Goal: Task Accomplishment & Management: Use online tool/utility

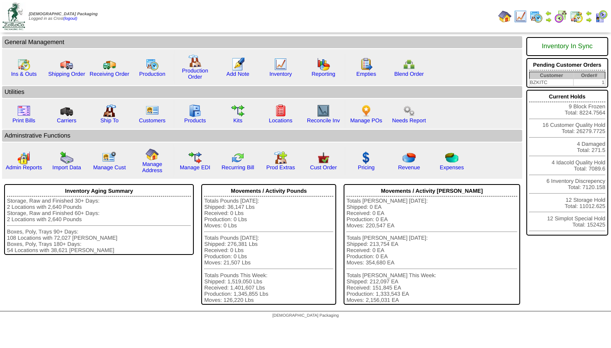
click at [587, 18] on img at bounding box center [588, 19] width 7 height 7
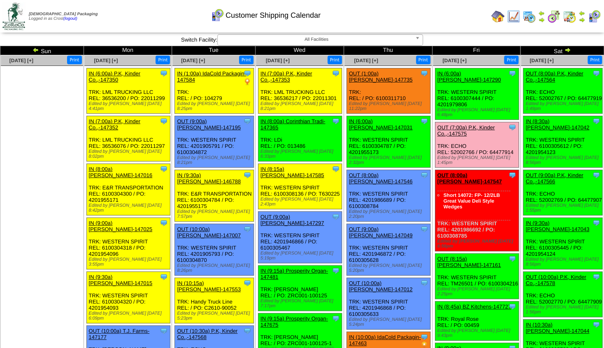
click at [497, 15] on img at bounding box center [497, 16] width 13 height 13
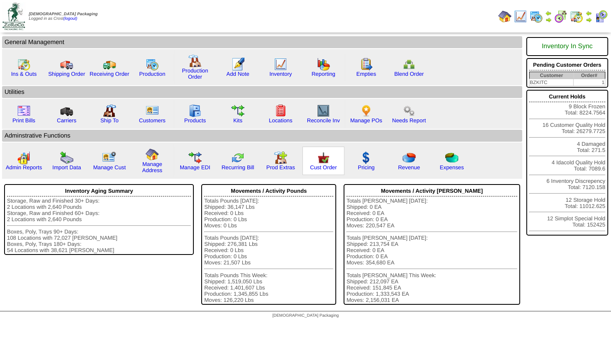
click at [325, 164] on img at bounding box center [323, 157] width 13 height 13
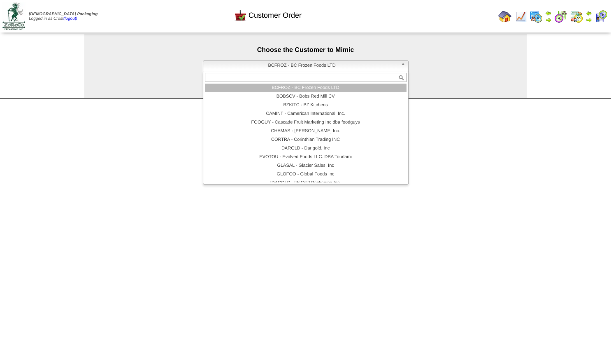
click at [244, 69] on span "BCFROZ - BC Frozen Foods LTD" at bounding box center [302, 65] width 191 height 10
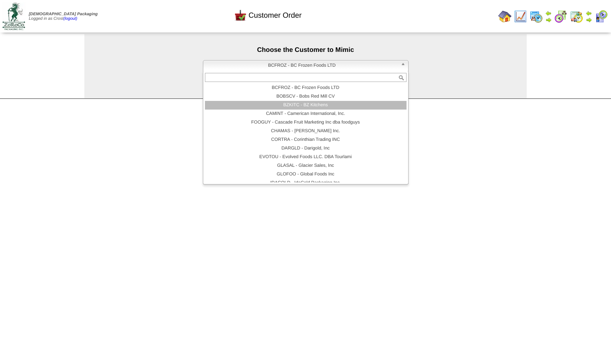
click at [276, 107] on li "BZKITC - BZ Kitchens" at bounding box center [306, 105] width 202 height 9
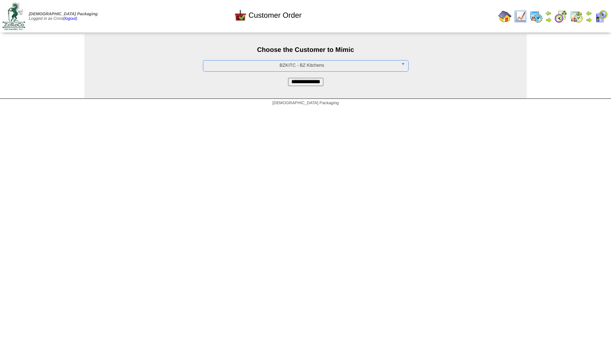
click at [295, 85] on input "**********" at bounding box center [305, 82] width 35 height 8
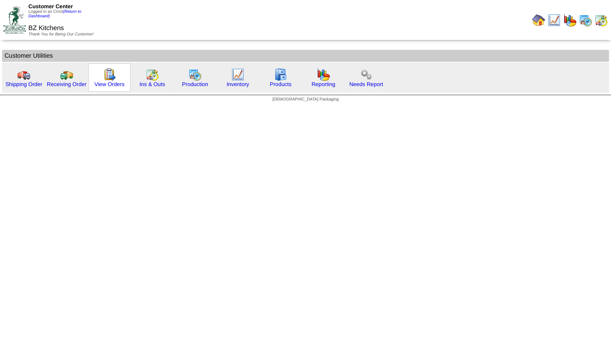
click at [114, 80] on img at bounding box center [109, 74] width 13 height 13
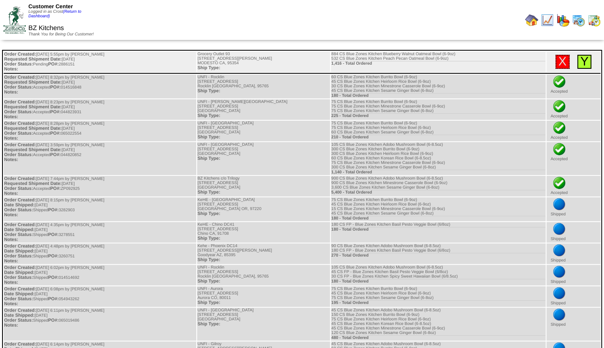
click at [584, 66] on link "Y" at bounding box center [584, 62] width 8 height 14
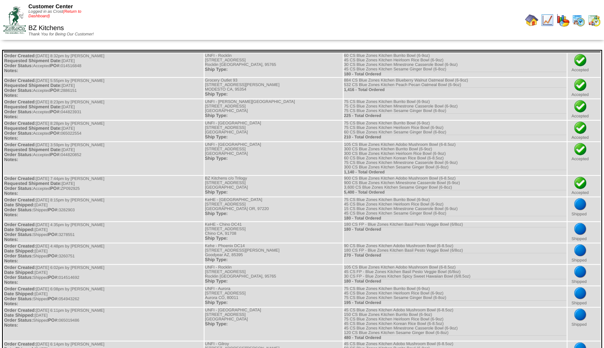
click at [74, 14] on link "(Return to Dashboard)" at bounding box center [54, 13] width 53 height 9
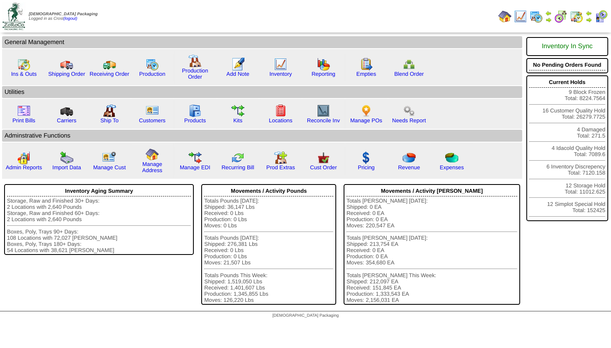
click at [588, 19] on img at bounding box center [588, 19] width 7 height 7
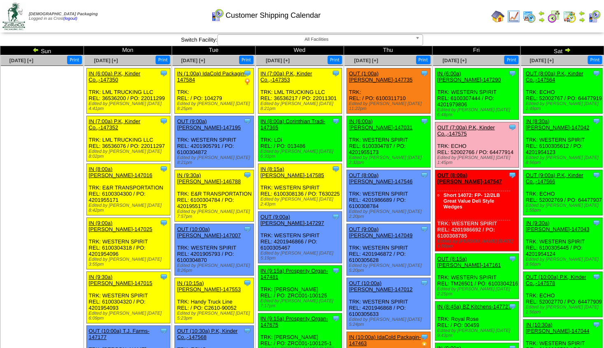
click at [542, 19] on img at bounding box center [541, 19] width 7 height 7
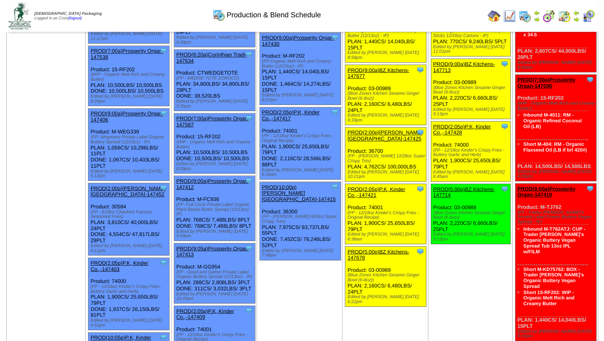
scroll to position [311, 0]
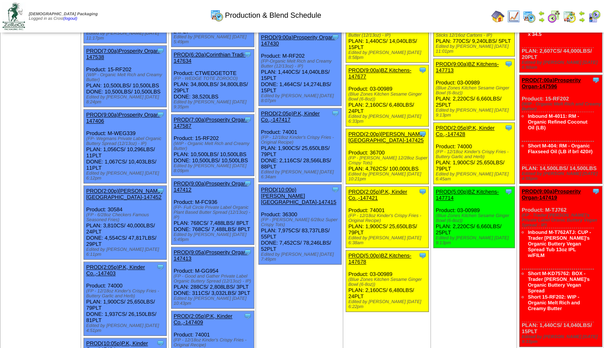
click at [377, 252] on link "PROD(5:00p)BZ Kitchens-147678" at bounding box center [379, 258] width 63 height 12
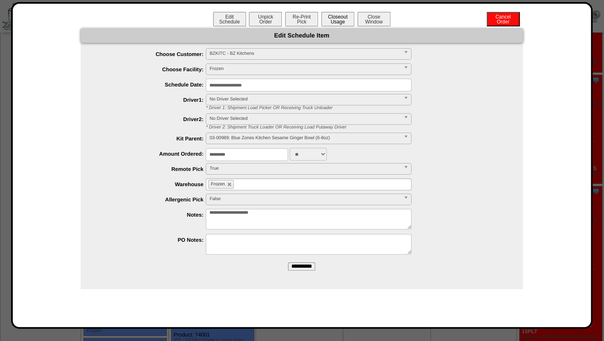
click at [345, 21] on button "Closeout Usage" at bounding box center [337, 19] width 33 height 14
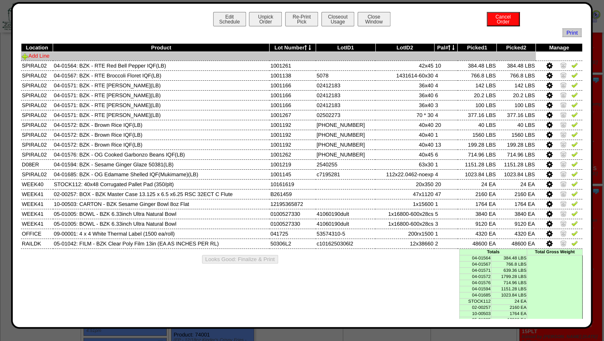
click at [38, 55] on link "Add Line" at bounding box center [36, 56] width 28 height 6
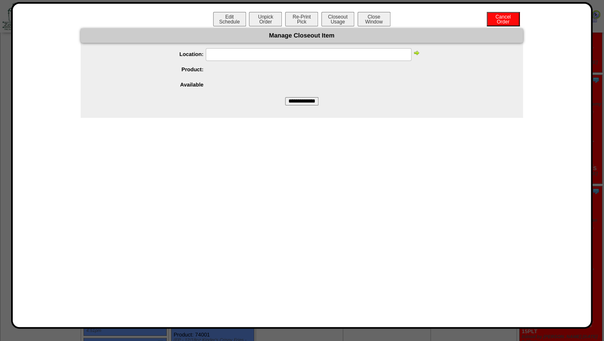
click at [222, 56] on input "text" at bounding box center [309, 54] width 206 height 13
type input "*****"
click at [418, 51] on img at bounding box center [416, 52] width 7 height 7
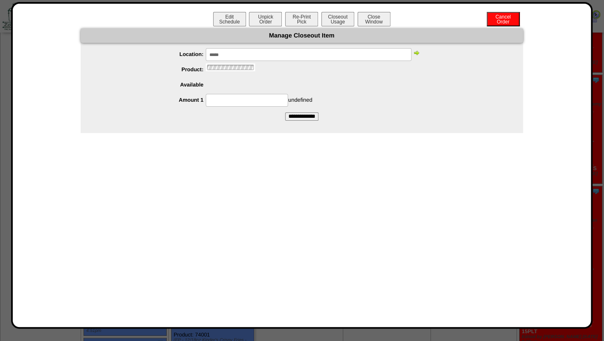
scroll to position [0, 0]
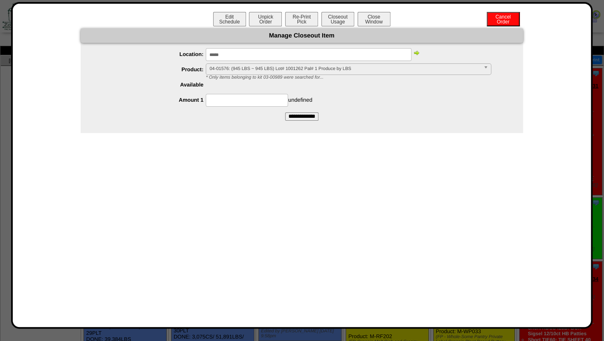
click at [418, 51] on img at bounding box center [416, 52] width 7 height 7
click at [234, 105] on input at bounding box center [247, 100] width 82 height 13
type input "**"
click at [357, 100] on div "** LBS" at bounding box center [310, 100] width 426 height 13
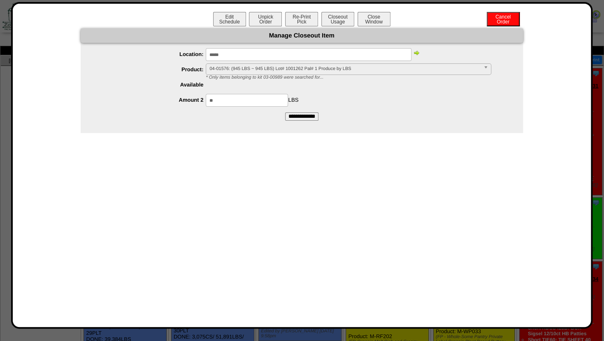
click at [300, 117] on input "**********" at bounding box center [301, 116] width 33 height 8
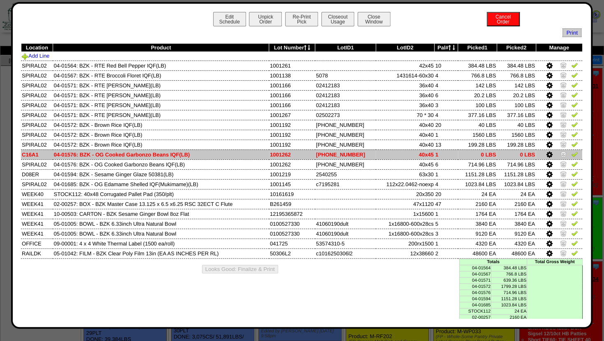
click at [546, 155] on icon at bounding box center [549, 154] width 6 height 7
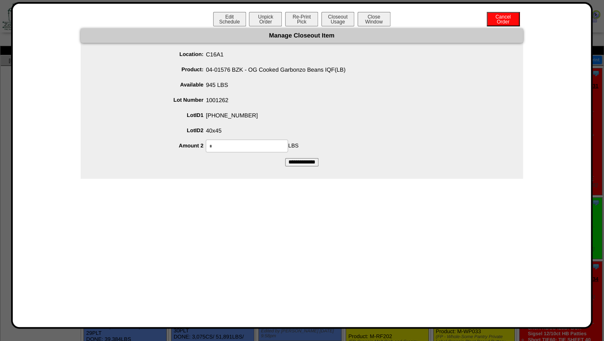
drag, startPoint x: 237, startPoint y: 148, endPoint x: 179, endPoint y: 143, distance: 58.2
click at [206, 143] on input "*" at bounding box center [247, 145] width 82 height 13
type input "**"
click at [321, 133] on span "40x45" at bounding box center [310, 128] width 426 height 9
click at [301, 162] on input "**********" at bounding box center [301, 162] width 33 height 8
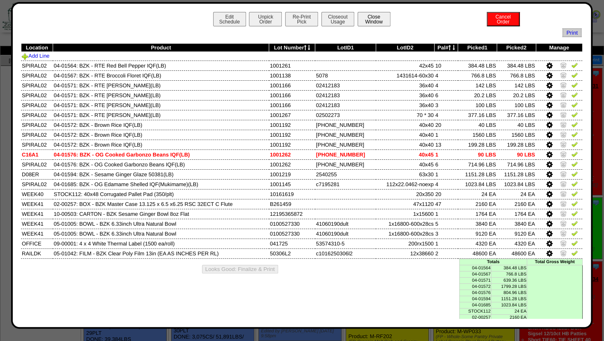
click at [371, 16] on button "Close Window" at bounding box center [374, 19] width 33 height 14
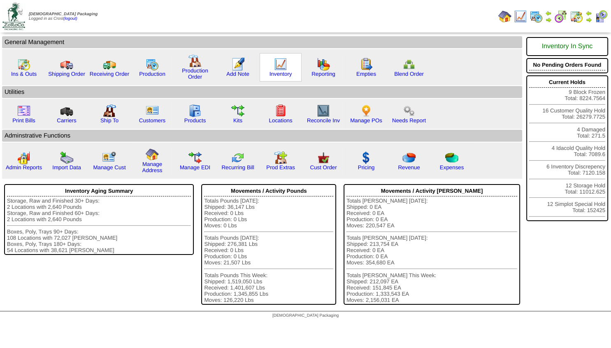
click at [280, 63] on img at bounding box center [280, 64] width 13 height 13
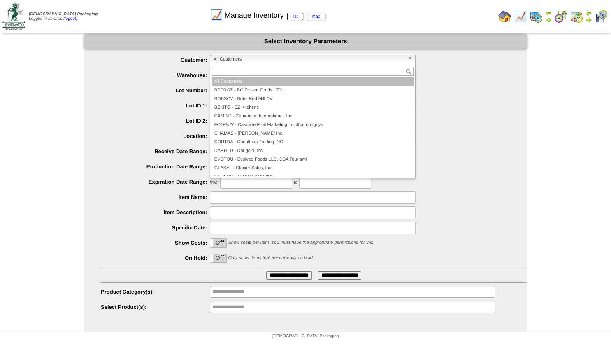
click at [231, 60] on span "All Customers" at bounding box center [309, 59] width 191 height 10
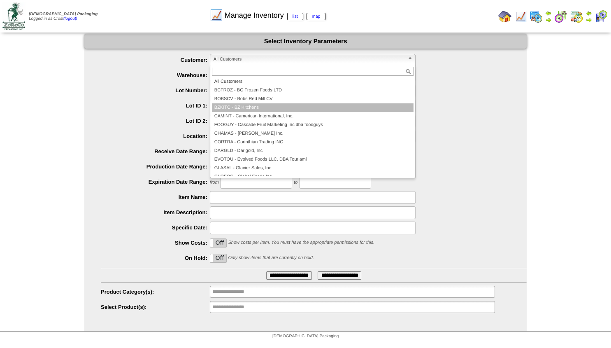
click at [237, 109] on li "BZKITC - BZ Kitchens" at bounding box center [313, 107] width 202 height 9
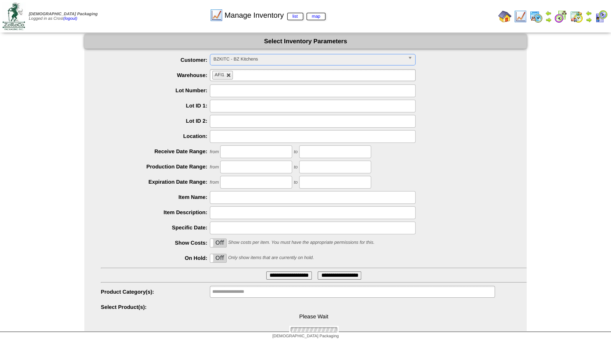
click at [227, 77] on link at bounding box center [228, 75] width 5 height 5
type input "**********"
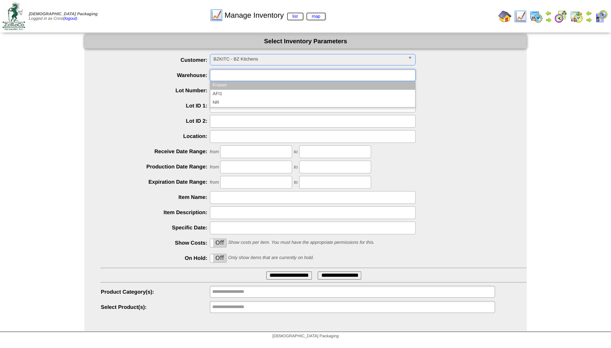
click at [227, 77] on input "text" at bounding box center [238, 75] width 53 height 10
click at [223, 86] on li "Frozen" at bounding box center [312, 85] width 205 height 9
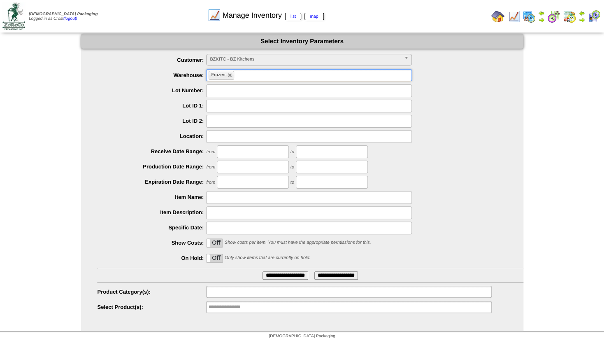
click at [219, 294] on input "text" at bounding box center [235, 291] width 53 height 10
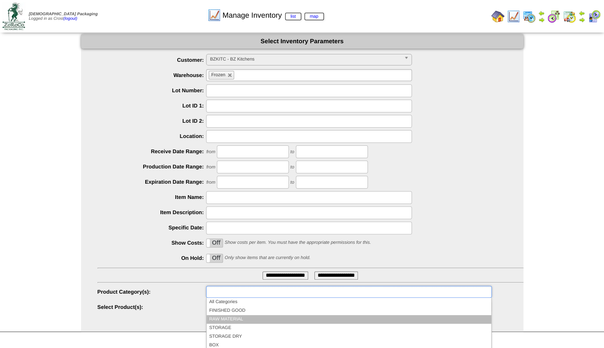
click at [224, 318] on li "RAW MATERIAL" at bounding box center [349, 319] width 284 height 9
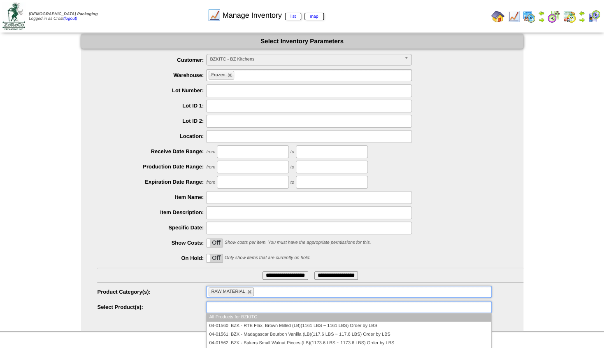
click at [225, 305] on input "text" at bounding box center [235, 307] width 53 height 10
type input "**"
click at [251, 318] on li "04-01576: BZK - OG Cooked Ga rbonzo Beans IQF(LB)(7867.26 LBS ~ 7867.26 LBS) Or…" at bounding box center [352, 317] width 284 height 9
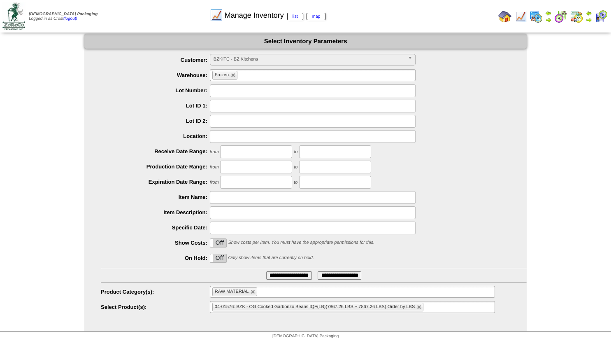
click at [276, 273] on input "**********" at bounding box center [289, 275] width 46 height 8
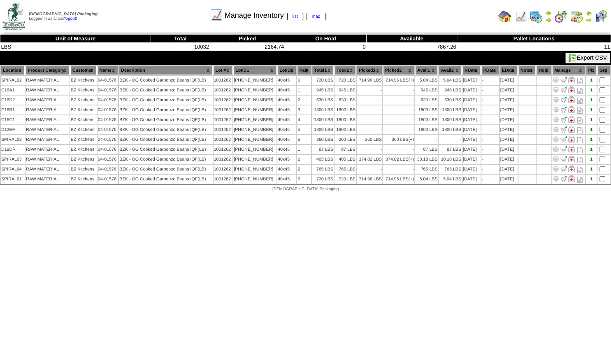
click at [550, 16] on link at bounding box center [548, 18] width 7 height 13
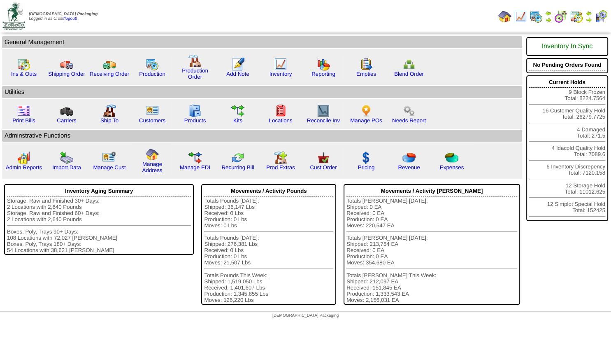
click at [588, 20] on img at bounding box center [588, 19] width 7 height 7
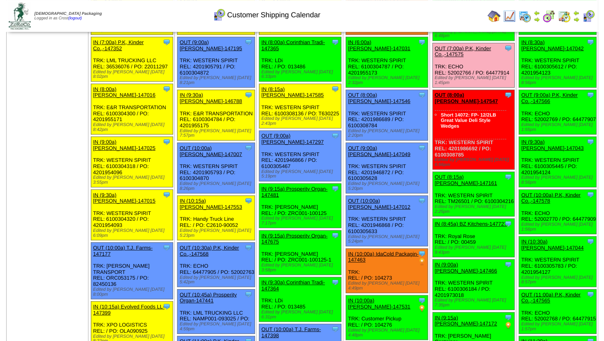
scroll to position [44, 0]
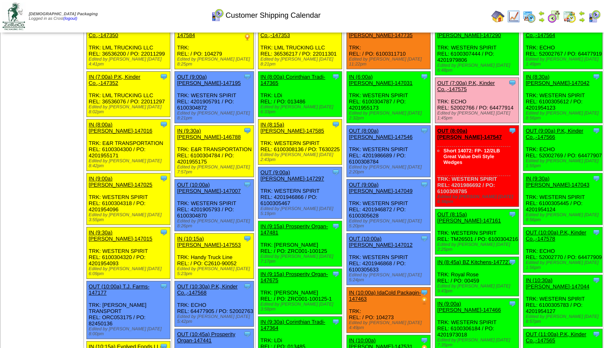
click at [474, 128] on link "OUT (8:00a) [PERSON_NAME]-147547" at bounding box center [469, 134] width 65 height 12
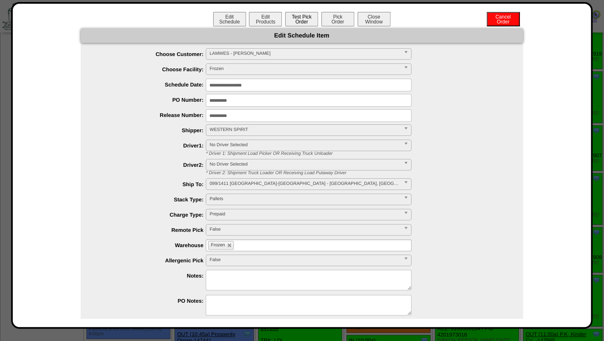
click at [300, 23] on button "Test Pick Order" at bounding box center [301, 19] width 33 height 14
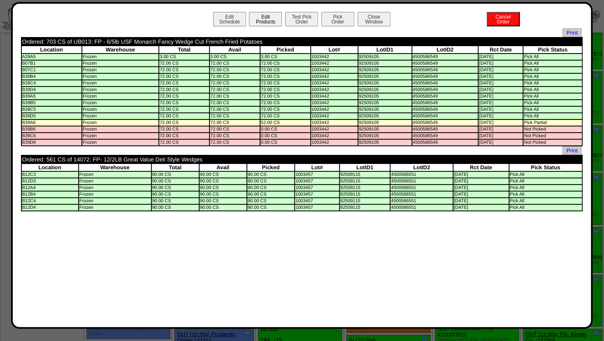
click at [265, 20] on button "Edit Products" at bounding box center [265, 19] width 33 height 14
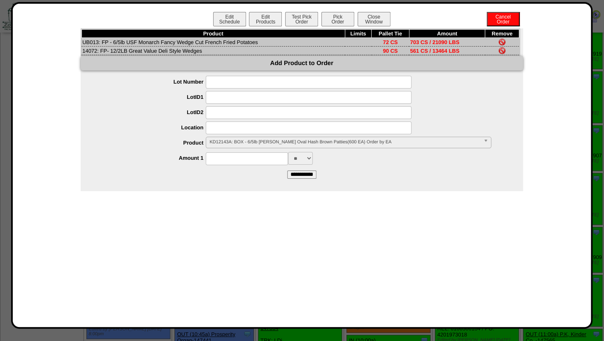
click at [223, 142] on span "KD12143A: BOX - 6/5lb Lamb Weston Oval Hash Brown Patties(600 EA) Order by EA" at bounding box center [344, 142] width 270 height 10
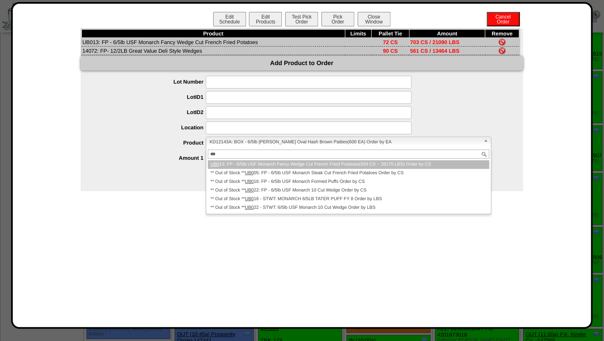
type input "***"
click at [246, 164] on li "UB0 13: FP - 6/5lb USF Monarch Fancy Wedge Cut French Fried Potatoes(939 CS ~ 2…" at bounding box center [348, 164] width 281 height 9
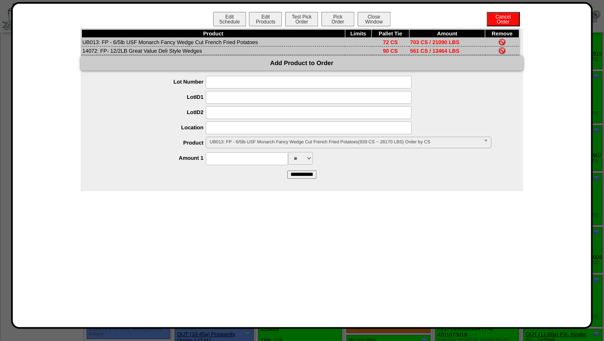
click at [237, 161] on input at bounding box center [247, 158] width 82 height 13
type input "***"
drag, startPoint x: 188, startPoint y: 174, endPoint x: 237, endPoint y: 178, distance: 49.5
click at [188, 175] on form "**********" at bounding box center [302, 127] width 442 height 102
click at [294, 176] on input "**********" at bounding box center [301, 174] width 29 height 8
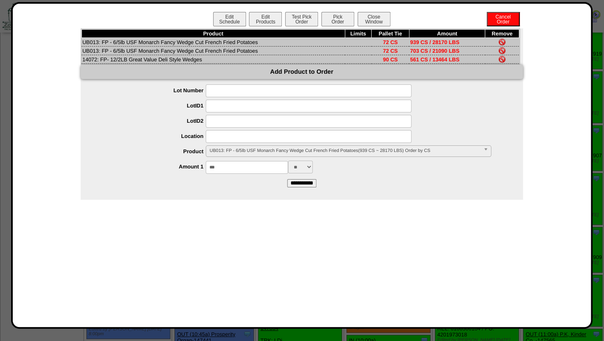
click at [501, 51] on img at bounding box center [502, 50] width 7 height 7
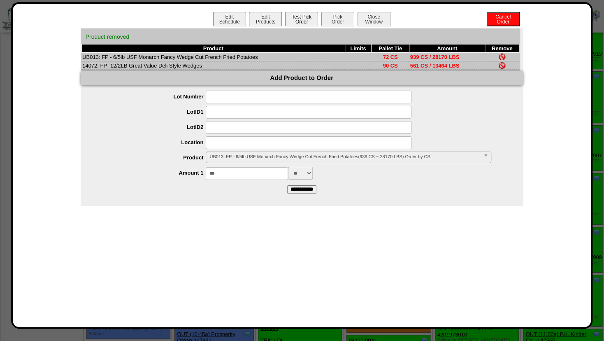
click at [303, 16] on button "Test Pick Order" at bounding box center [301, 19] width 33 height 14
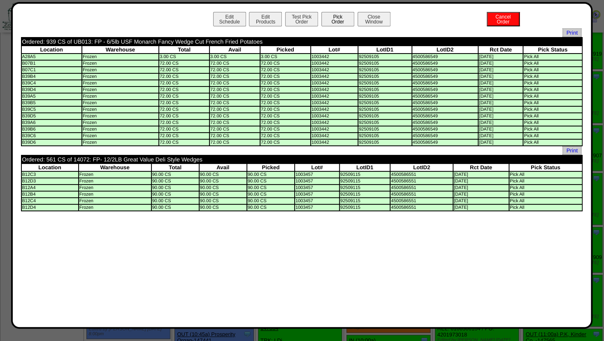
click at [339, 18] on button "Pick Order" at bounding box center [337, 19] width 33 height 14
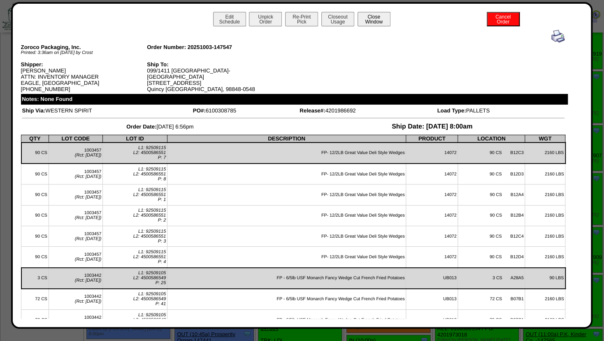
click at [375, 20] on button "Close Window" at bounding box center [374, 19] width 33 height 14
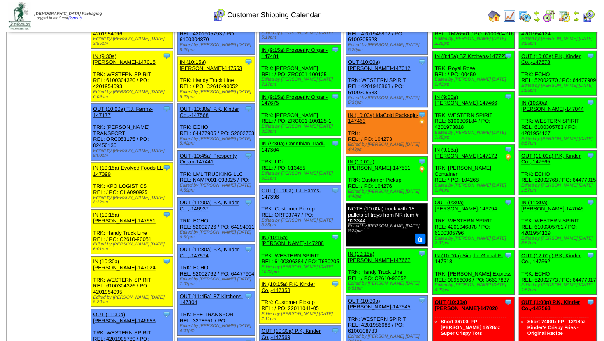
scroll to position [222, 0]
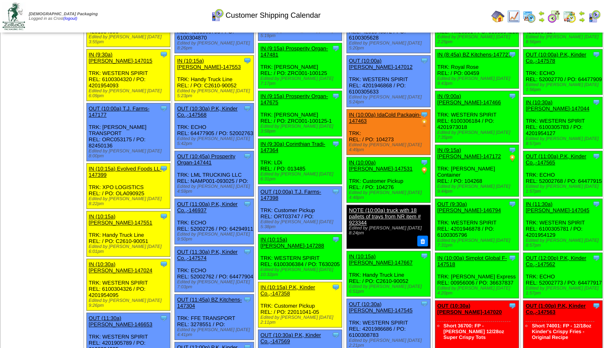
click at [467, 201] on link "OUT (9:30a) [PERSON_NAME]-146794" at bounding box center [469, 207] width 64 height 12
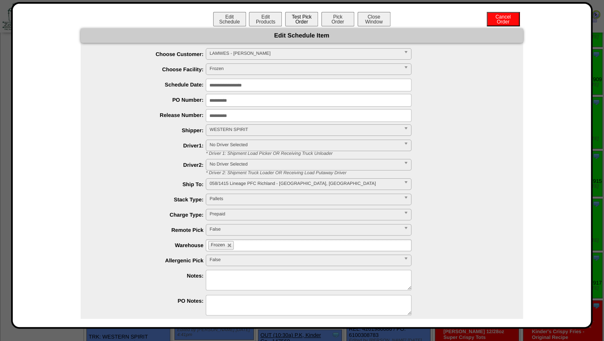
click at [293, 22] on button "Test Pick Order" at bounding box center [301, 19] width 33 height 14
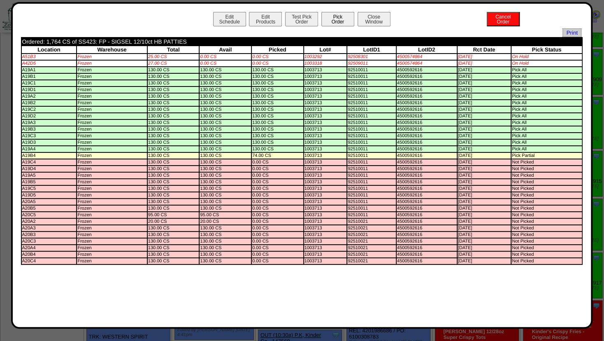
click at [330, 23] on button "Pick Order" at bounding box center [337, 19] width 33 height 14
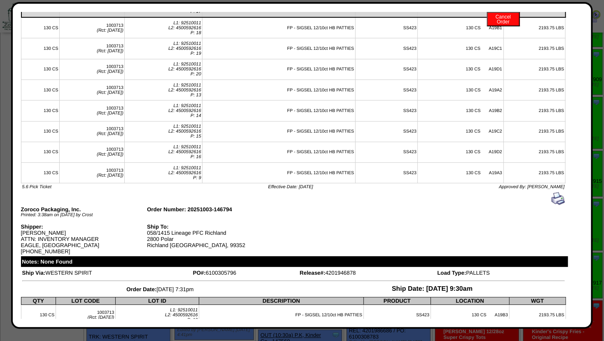
scroll to position [0, 0]
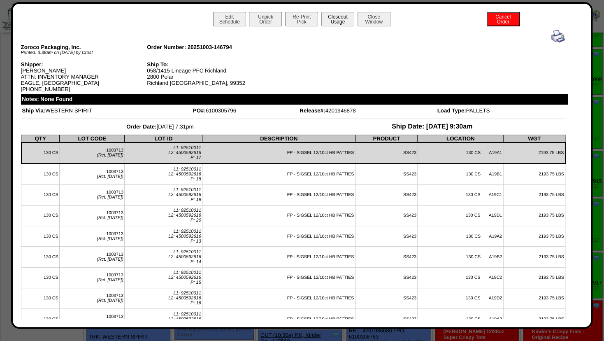
click at [332, 18] on button "Closeout Usage" at bounding box center [337, 19] width 33 height 14
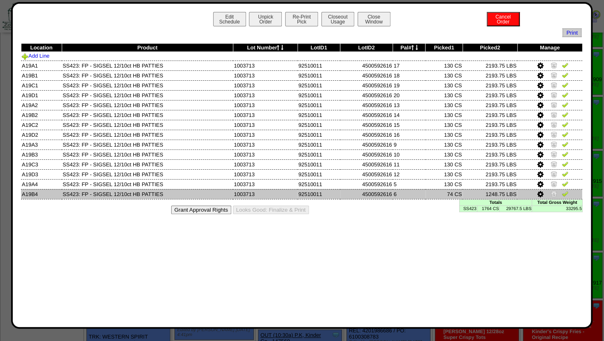
click at [541, 193] on icon at bounding box center [540, 193] width 6 height 7
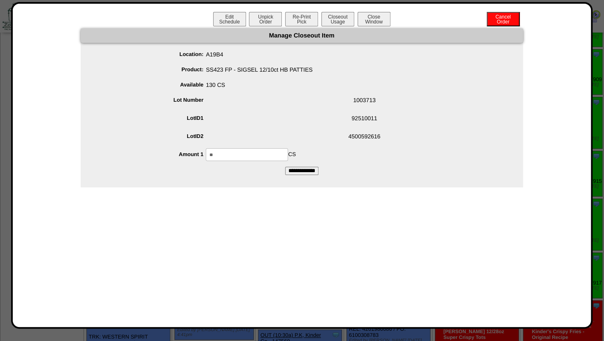
drag, startPoint x: 239, startPoint y: 156, endPoint x: 145, endPoint y: 147, distance: 94.2
click at [206, 149] on input "**" at bounding box center [247, 154] width 82 height 13
type input "***"
click at [288, 129] on ul "Location: A19B4 Product: SS423 FP - SIGSEL 12/10ct HB PATTIES Available 130 CS …" at bounding box center [302, 104] width 442 height 113
click at [306, 169] on input "**********" at bounding box center [301, 171] width 33 height 8
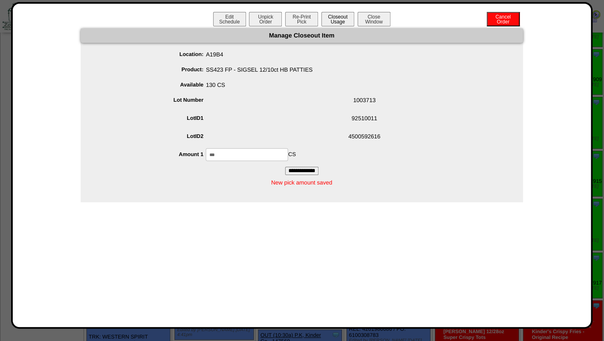
click at [341, 14] on button "Closeout Usage" at bounding box center [337, 19] width 33 height 14
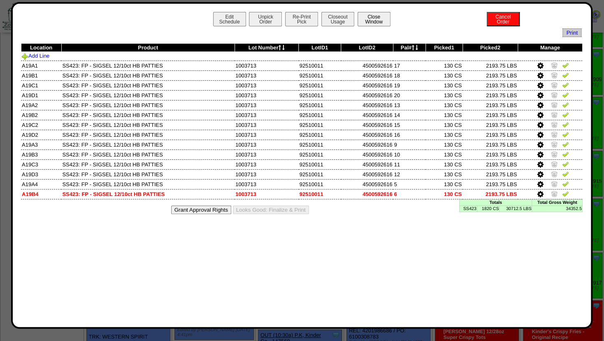
click at [373, 18] on button "Close Window" at bounding box center [374, 19] width 33 height 14
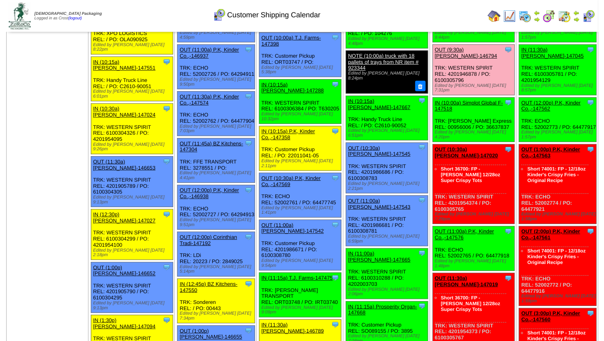
scroll to position [400, 0]
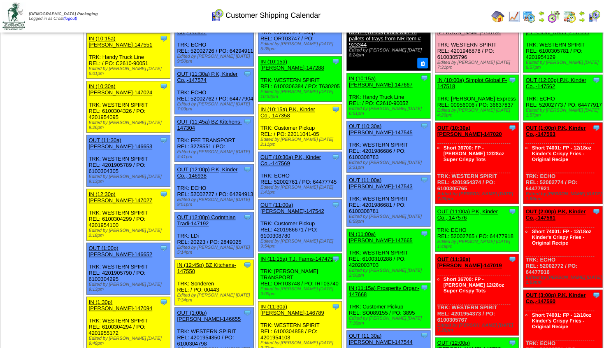
click at [467, 125] on link "OUT (10:30a) [PERSON_NAME]-147020" at bounding box center [469, 131] width 65 height 12
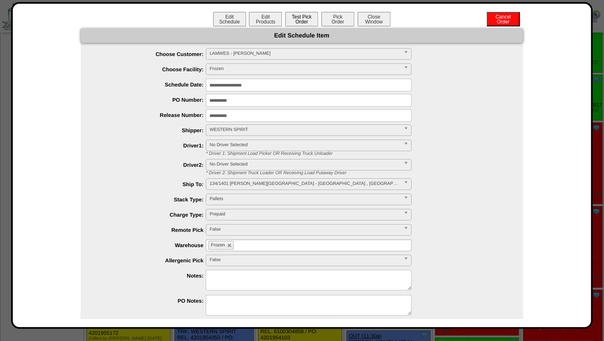
click at [300, 17] on button "Test Pick Order" at bounding box center [301, 19] width 33 height 14
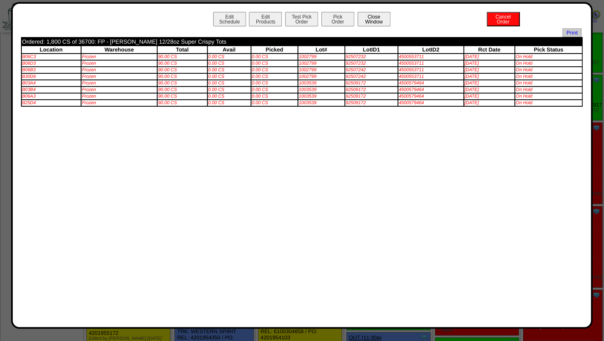
click at [382, 19] on button "Close Window" at bounding box center [374, 19] width 33 height 14
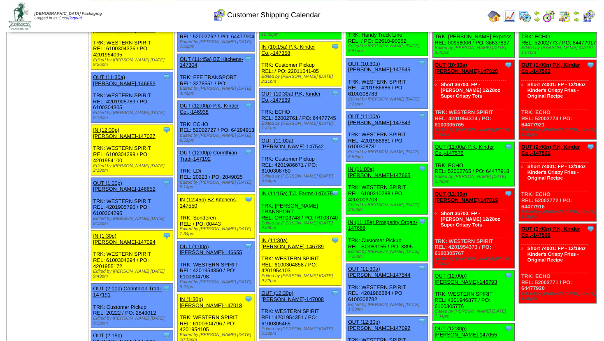
scroll to position [489, 0]
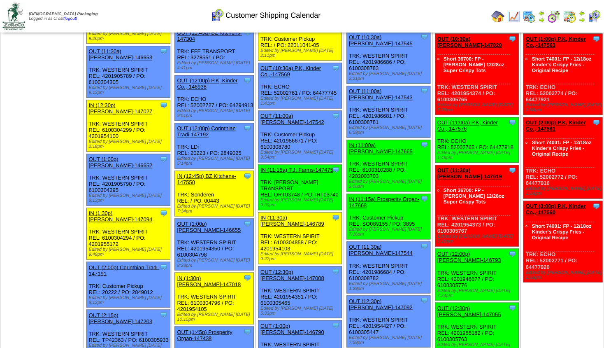
click at [462, 251] on link "OUT (12:00p) [PERSON_NAME]-146793" at bounding box center [469, 257] width 64 height 12
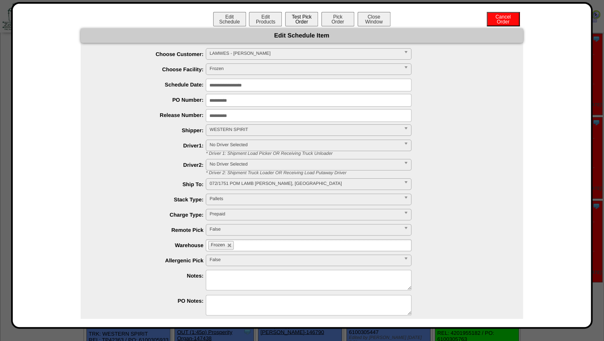
click at [302, 23] on button "Test Pick Order" at bounding box center [301, 19] width 33 height 14
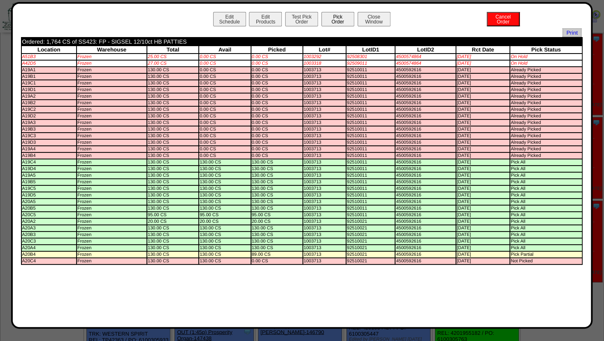
click at [330, 19] on button "Pick Order" at bounding box center [337, 19] width 33 height 14
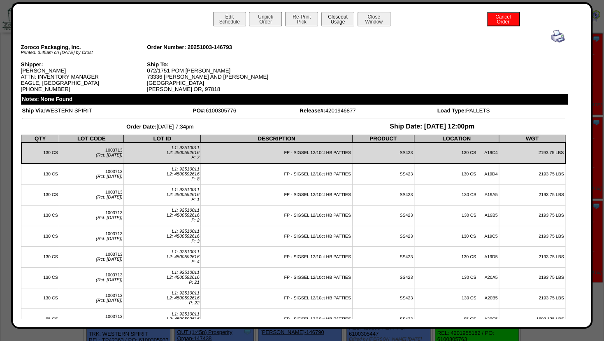
click at [333, 18] on button "Closeout Usage" at bounding box center [337, 19] width 33 height 14
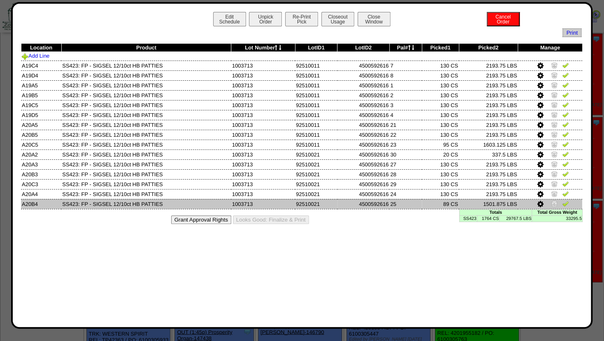
click at [540, 206] on icon at bounding box center [540, 203] width 6 height 7
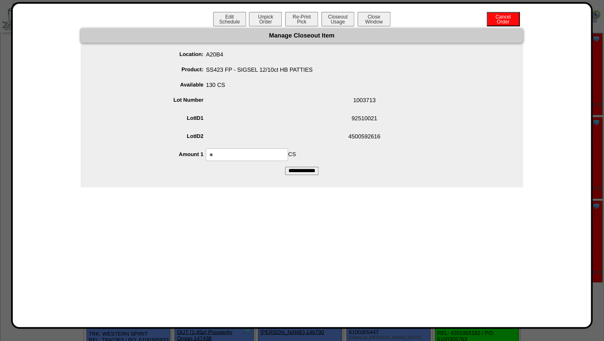
drag, startPoint x: 236, startPoint y: 153, endPoint x: 110, endPoint y: 144, distance: 126.2
click at [206, 153] on input "**" at bounding box center [247, 154] width 82 height 13
type input "***"
click at [331, 125] on span "92510021" at bounding box center [310, 120] width 426 height 16
click at [295, 170] on input "**********" at bounding box center [301, 171] width 33 height 8
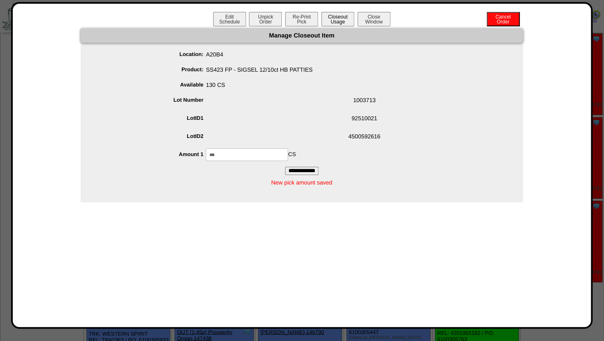
click at [336, 14] on button "Closeout Usage" at bounding box center [337, 19] width 33 height 14
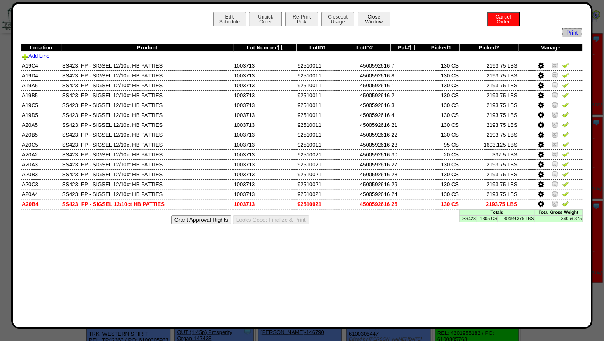
click at [381, 18] on button "Close Window" at bounding box center [374, 19] width 33 height 14
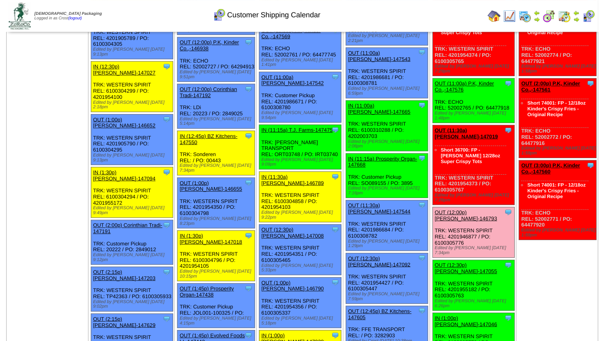
scroll to position [533, 0]
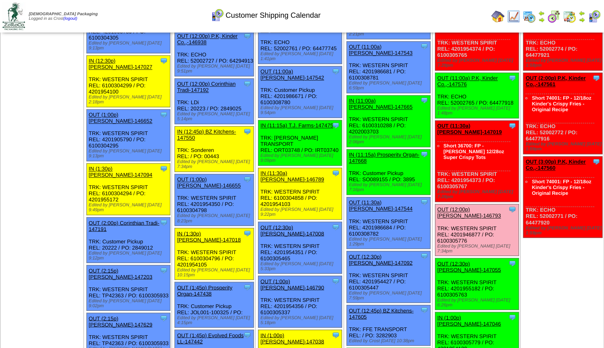
click at [455, 260] on link "OUT (12:30p) [PERSON_NAME]-147055" at bounding box center [469, 266] width 64 height 12
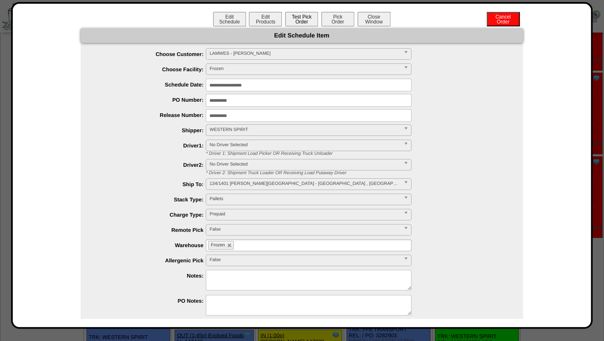
click at [302, 23] on button "Test Pick Order" at bounding box center [301, 19] width 33 height 14
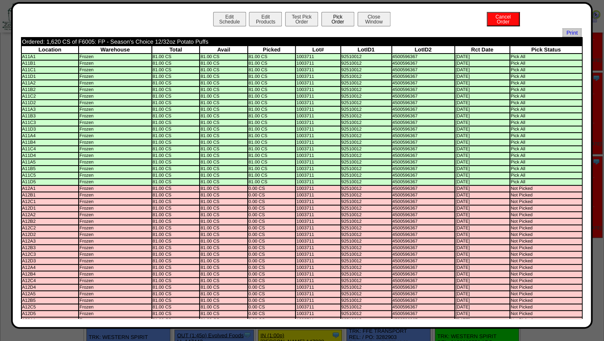
click at [329, 14] on button "Pick Order" at bounding box center [337, 19] width 33 height 14
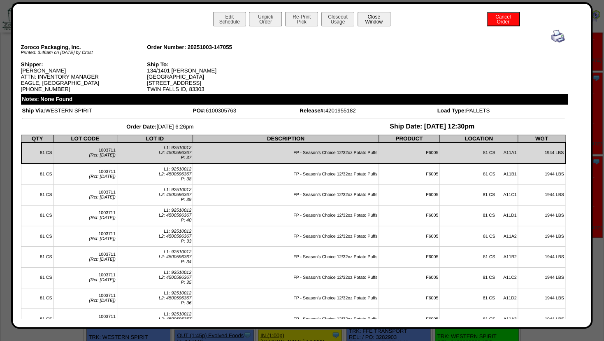
click at [368, 21] on button "Close Window" at bounding box center [374, 19] width 33 height 14
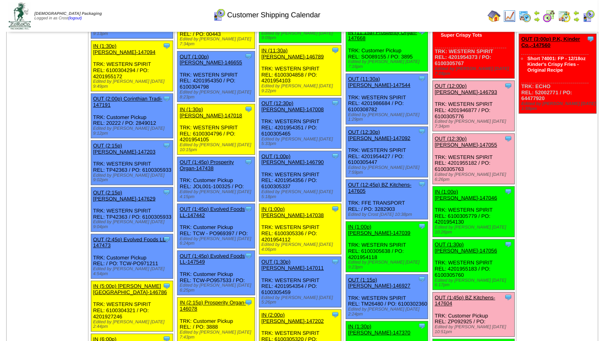
scroll to position [666, 0]
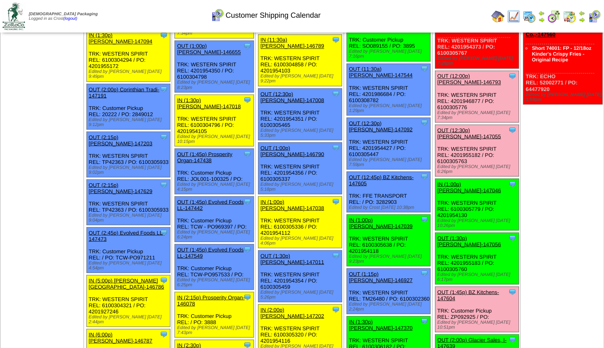
click at [462, 234] on link "OUT (1:30p) [PERSON_NAME]-147056" at bounding box center [469, 240] width 64 height 12
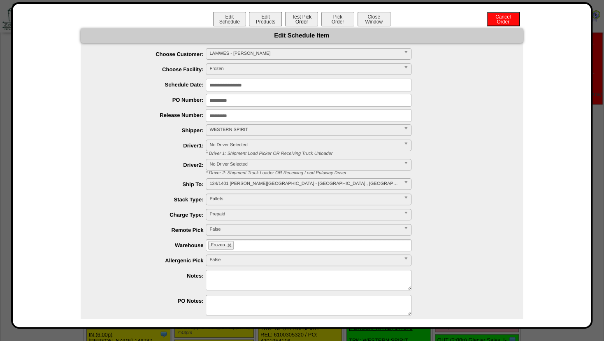
click at [301, 20] on button "Test Pick Order" at bounding box center [301, 19] width 33 height 14
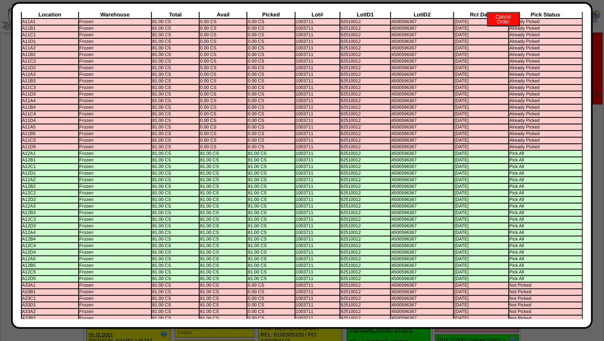
scroll to position [0, 0]
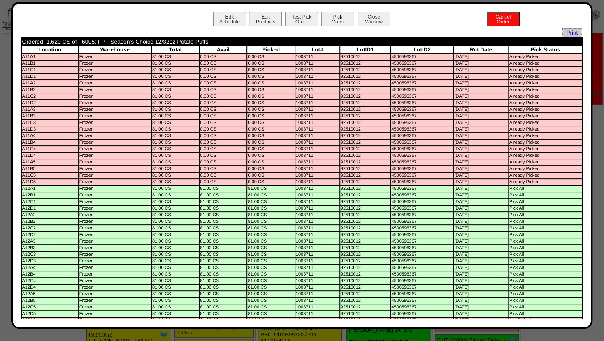
click at [328, 18] on button "Pick Order" at bounding box center [337, 19] width 33 height 14
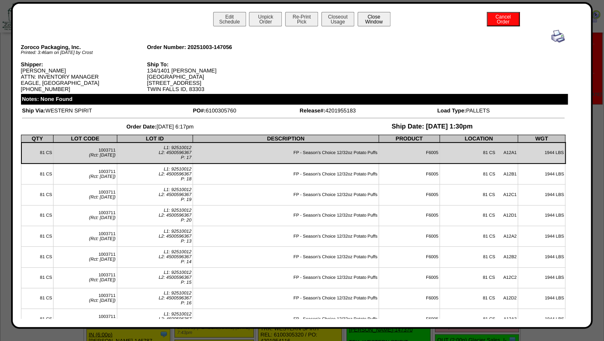
click at [377, 19] on button "Close Window" at bounding box center [374, 19] width 33 height 14
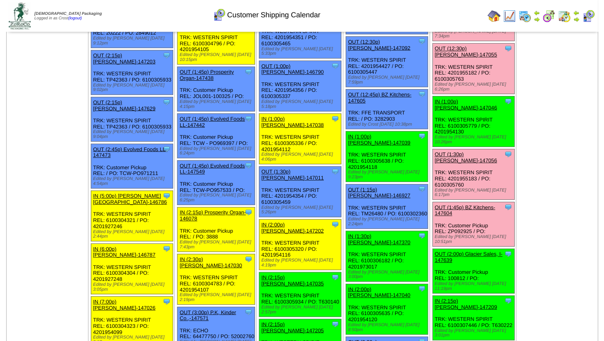
scroll to position [755, 0]
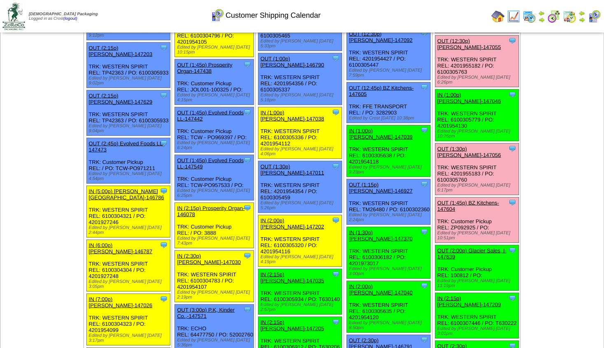
click at [462, 247] on div "OUT (2:00p) Glacier Sales, I-147639" at bounding box center [476, 253] width 78 height 12
click at [462, 247] on link "OUT (2:00p) Glacier Sales, I-147639" at bounding box center [471, 253] width 69 height 12
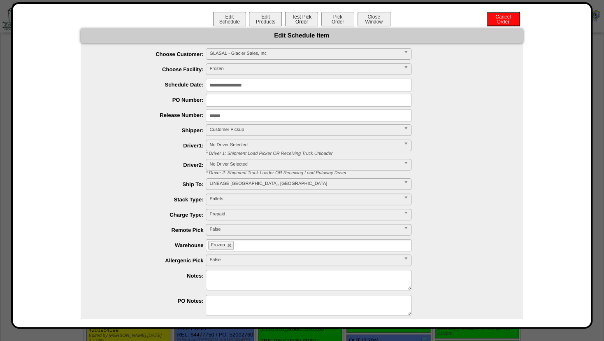
click at [301, 17] on button "Test Pick Order" at bounding box center [301, 19] width 33 height 14
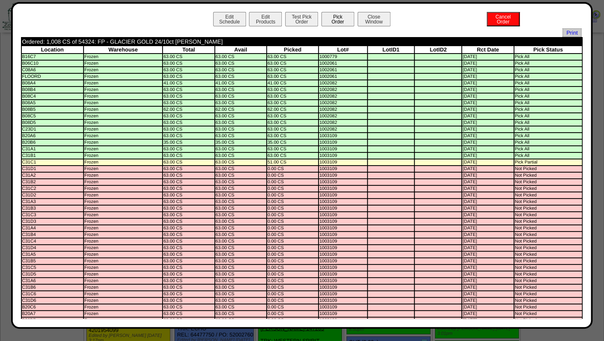
click at [329, 16] on button "Pick Order" at bounding box center [337, 19] width 33 height 14
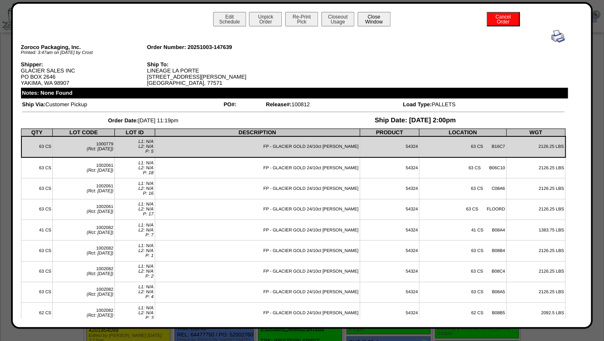
click at [377, 20] on button "Close Window" at bounding box center [374, 19] width 33 height 14
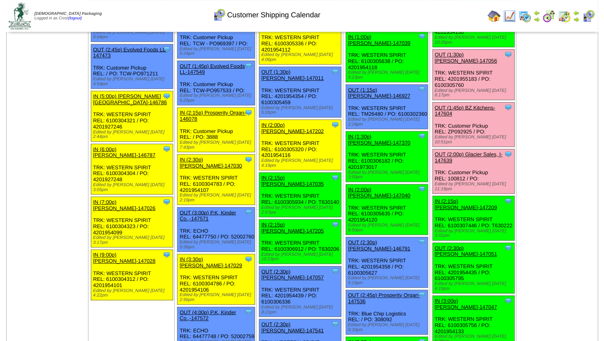
scroll to position [844, 0]
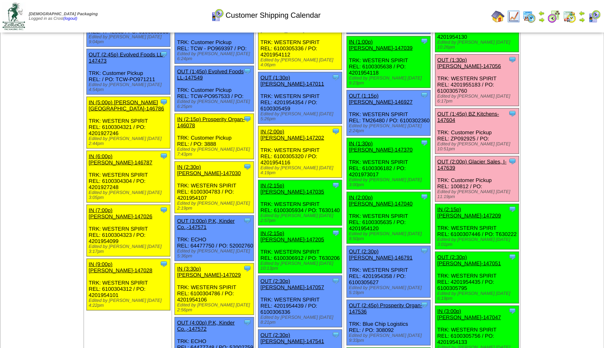
click at [462, 254] on link "OUT (2:30p) Lamb-Weston-147051" at bounding box center [469, 260] width 64 height 12
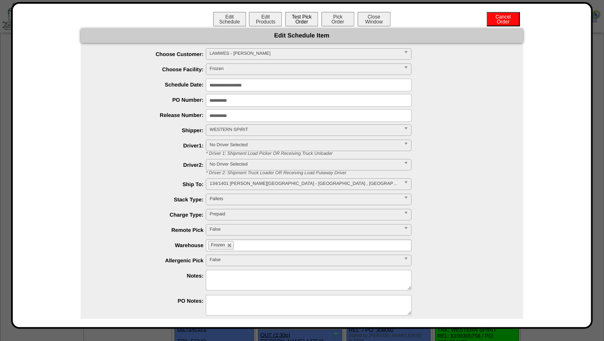
click at [304, 23] on button "Test Pick Order" at bounding box center [301, 19] width 33 height 14
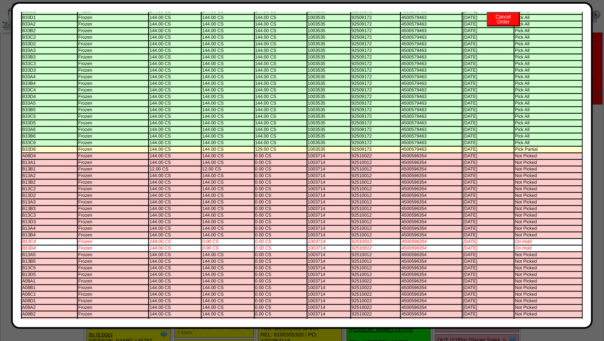
scroll to position [0, 0]
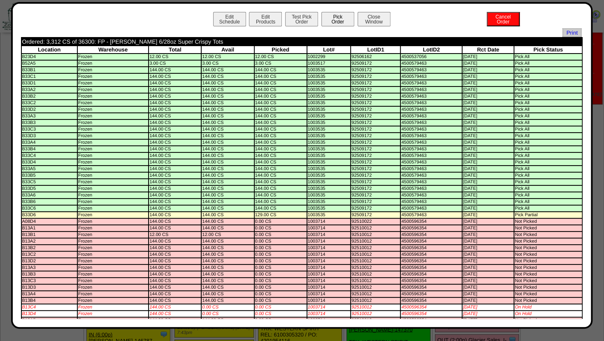
click at [334, 19] on button "Pick Order" at bounding box center [337, 19] width 33 height 14
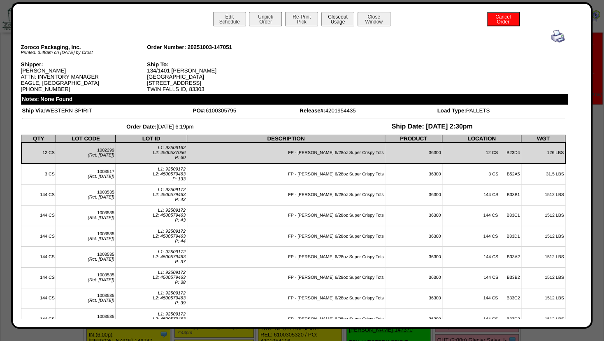
click at [340, 21] on button "Closeout Usage" at bounding box center [337, 19] width 33 height 14
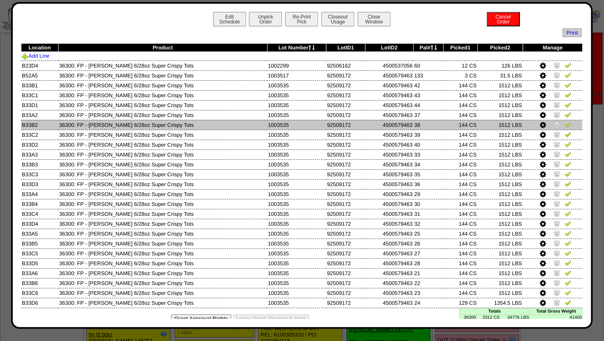
scroll to position [11, 0]
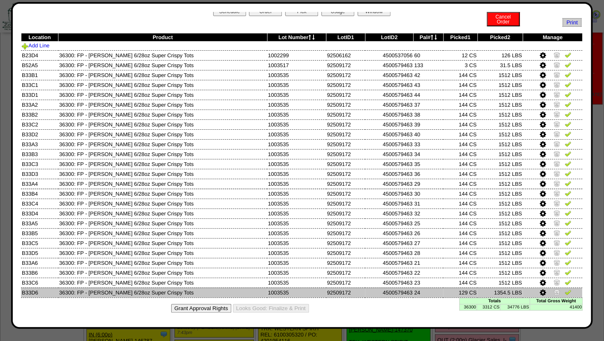
click at [553, 291] on img at bounding box center [556, 291] width 7 height 7
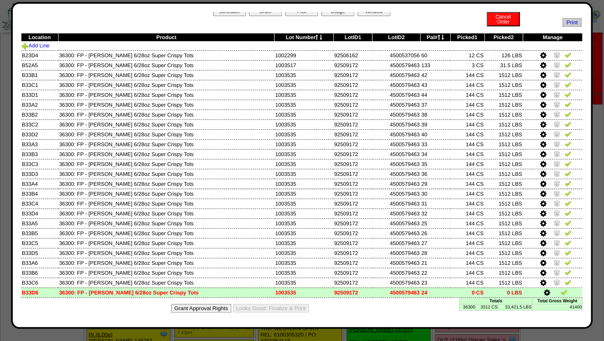
scroll to position [0, 0]
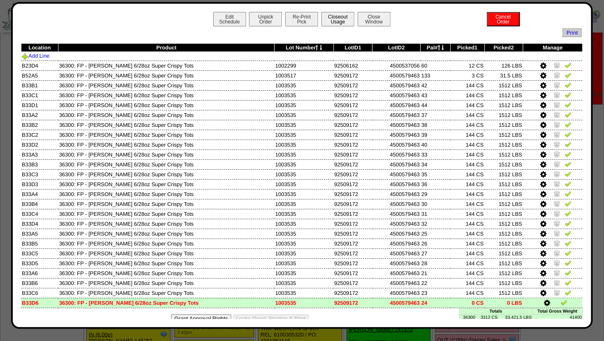
click at [339, 22] on button "Closeout Usage" at bounding box center [337, 19] width 33 height 14
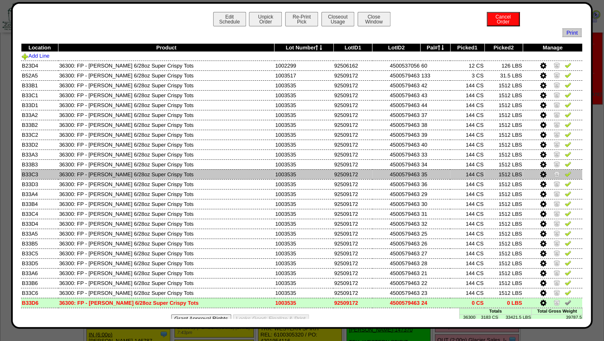
scroll to position [11, 0]
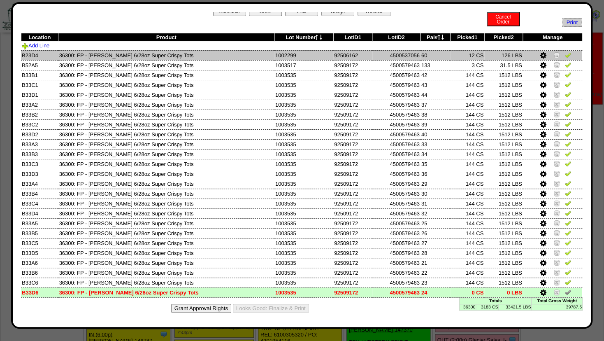
click at [553, 53] on img at bounding box center [556, 54] width 7 height 7
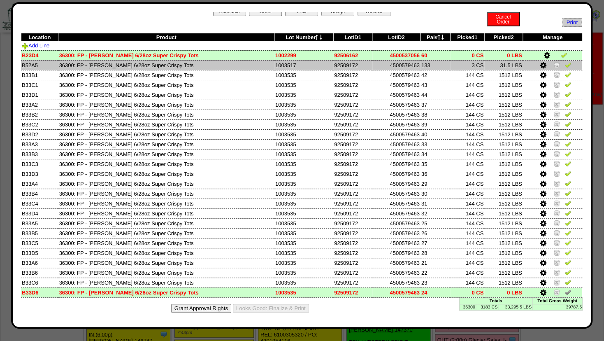
click at [553, 62] on img at bounding box center [556, 64] width 7 height 7
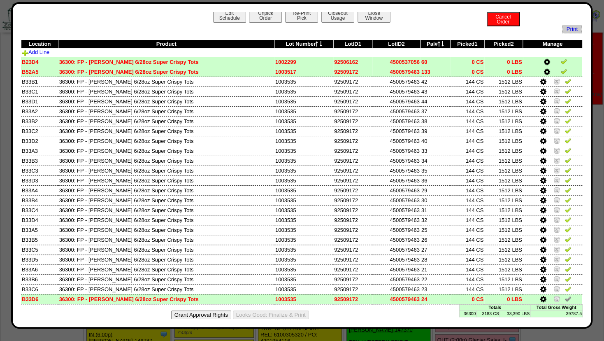
scroll to position [0, 0]
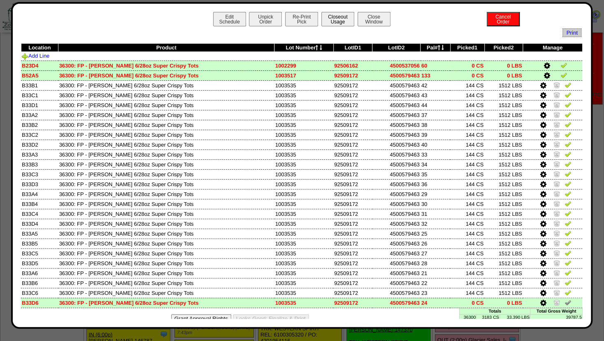
click at [337, 22] on button "Closeout Usage" at bounding box center [337, 19] width 33 height 14
click at [364, 21] on button "Close Window" at bounding box center [374, 19] width 33 height 14
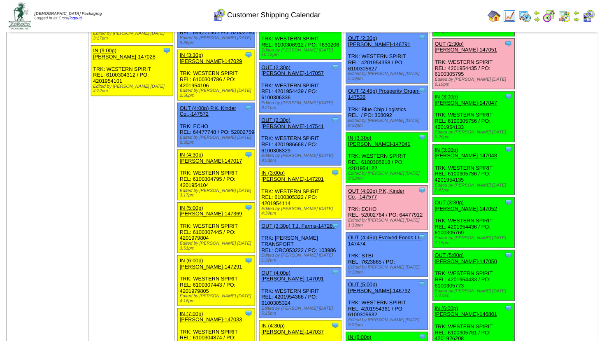
scroll to position [1066, 0]
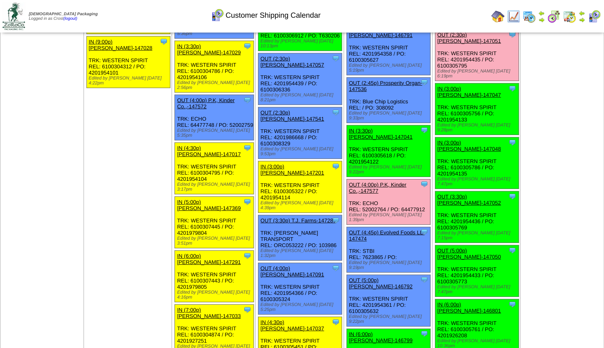
click at [459, 193] on link "OUT (3:30p) [PERSON_NAME]-147052" at bounding box center [469, 199] width 64 height 12
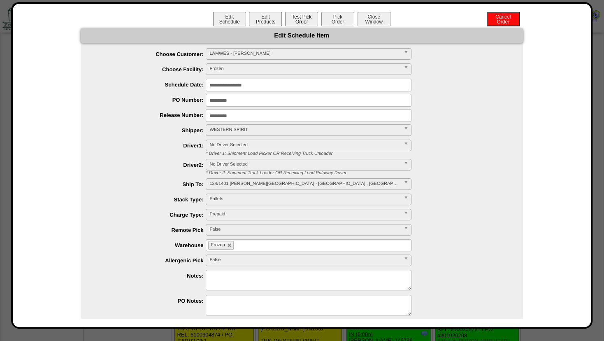
click at [304, 20] on button "Test Pick Order" at bounding box center [301, 19] width 33 height 14
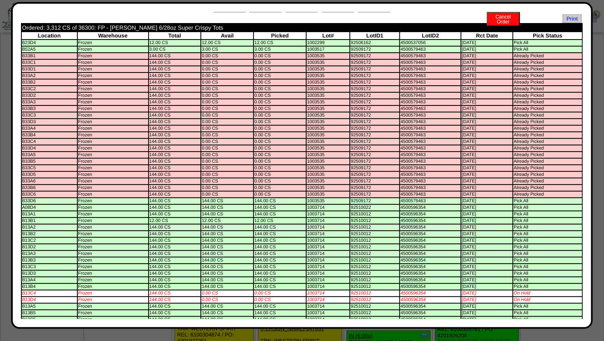
scroll to position [0, 0]
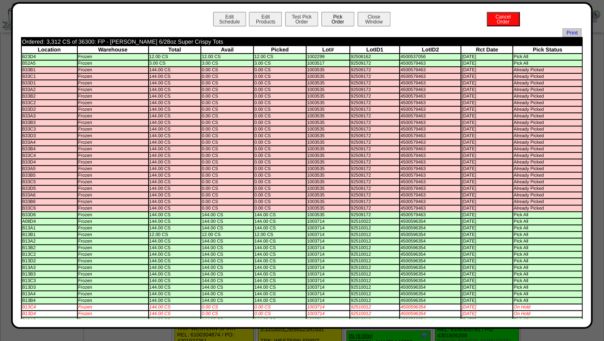
click at [336, 19] on button "Pick Order" at bounding box center [337, 19] width 33 height 14
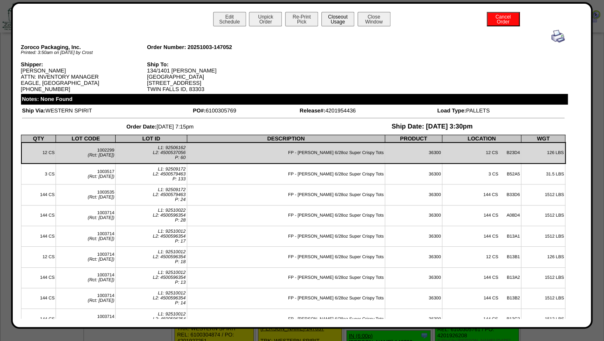
click at [340, 21] on button "Closeout Usage" at bounding box center [337, 19] width 33 height 14
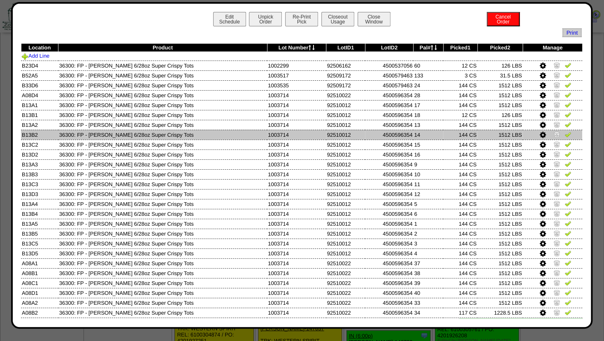
scroll to position [21, 0]
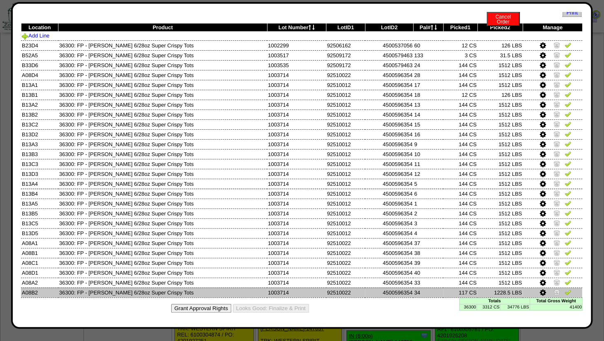
click at [553, 290] on img at bounding box center [556, 291] width 7 height 7
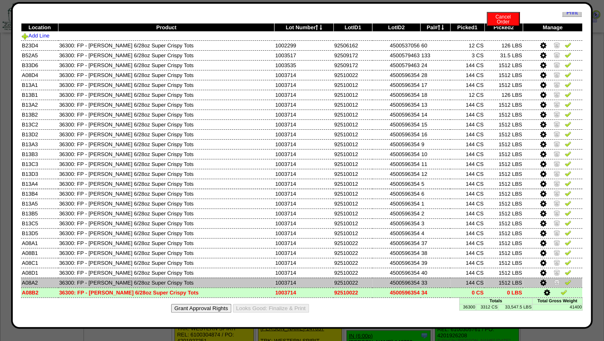
click at [553, 281] on img at bounding box center [556, 282] width 7 height 7
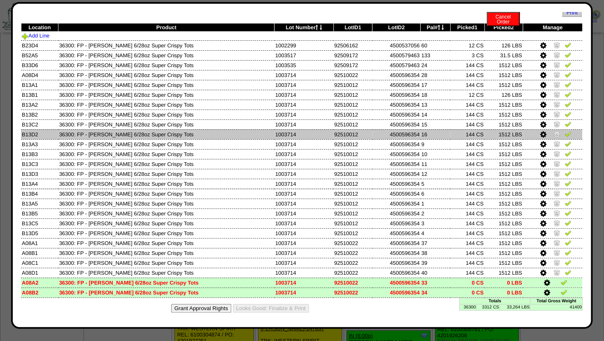
scroll to position [0, 0]
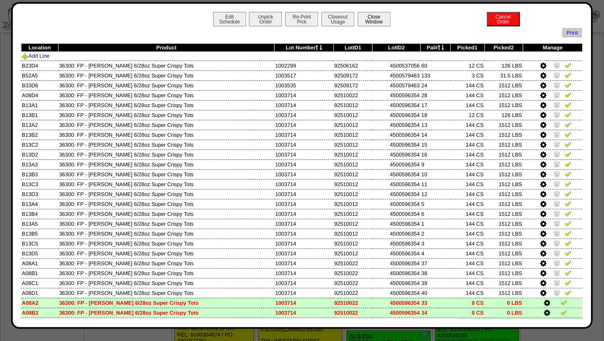
click at [365, 15] on button "Close Window" at bounding box center [374, 19] width 33 height 14
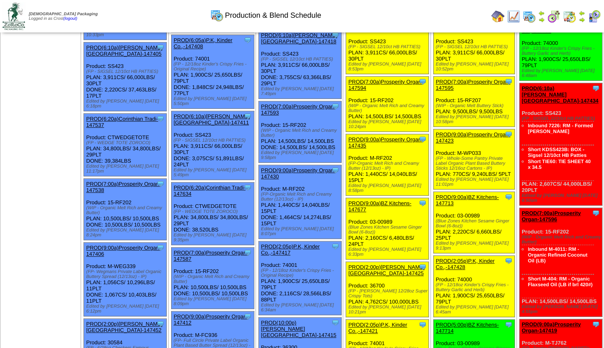
scroll to position [178, 0]
click at [580, 19] on img at bounding box center [581, 19] width 7 height 7
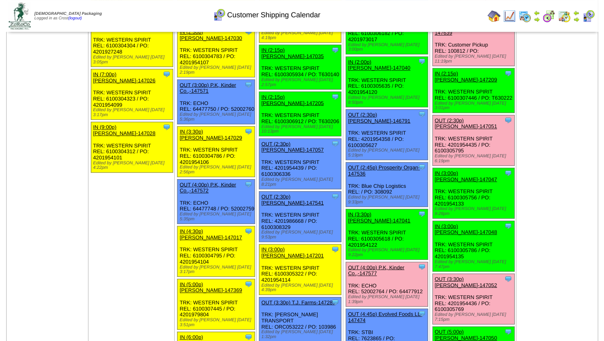
scroll to position [1022, 0]
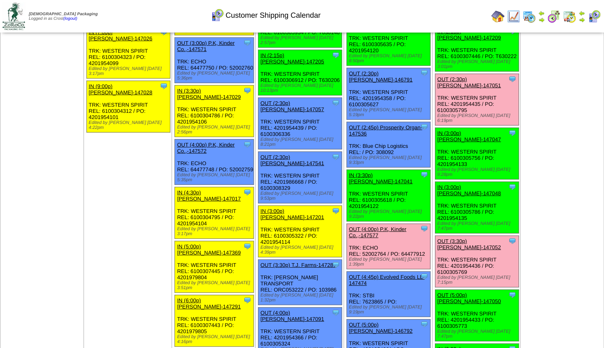
click at [457, 292] on link "OUT (5:00p) [PERSON_NAME]-147050" at bounding box center [469, 298] width 64 height 12
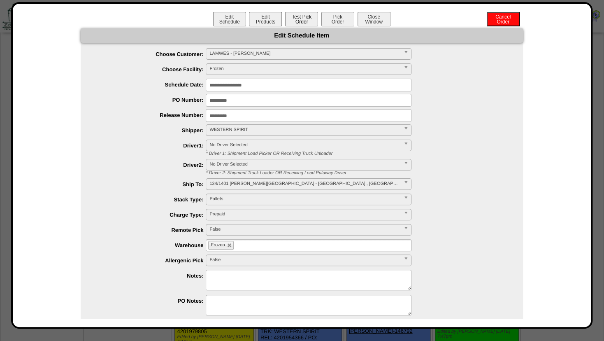
click at [300, 23] on button "Test Pick Order" at bounding box center [301, 19] width 33 height 14
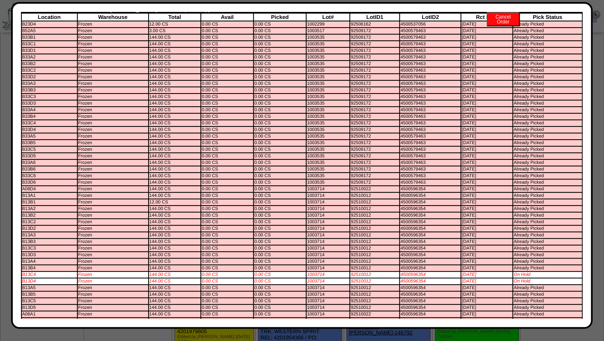
scroll to position [0, 0]
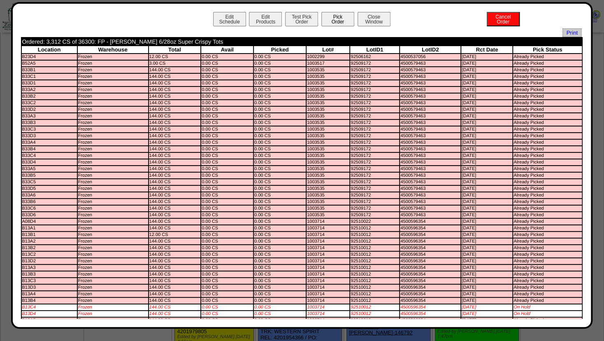
click at [331, 18] on button "Pick Order" at bounding box center [337, 19] width 33 height 14
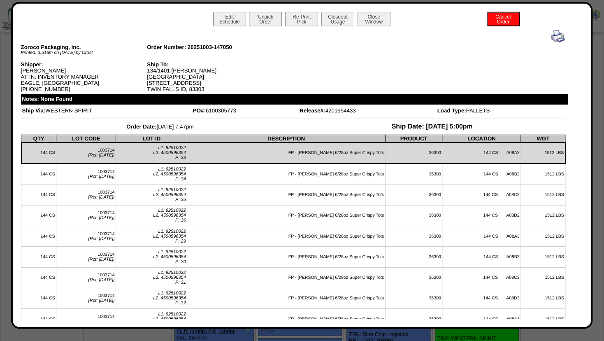
scroll to position [800, 0]
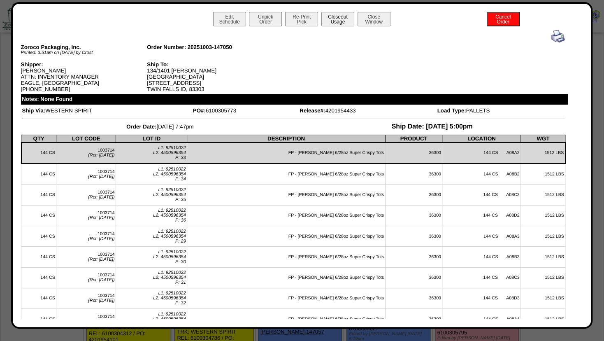
click at [338, 19] on button "Closeout Usage" at bounding box center [337, 19] width 33 height 14
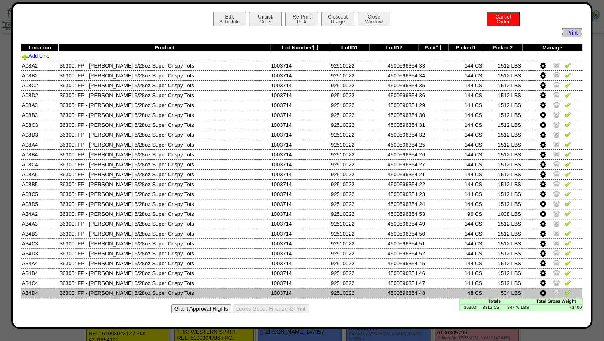
click at [553, 293] on img at bounding box center [556, 292] width 7 height 7
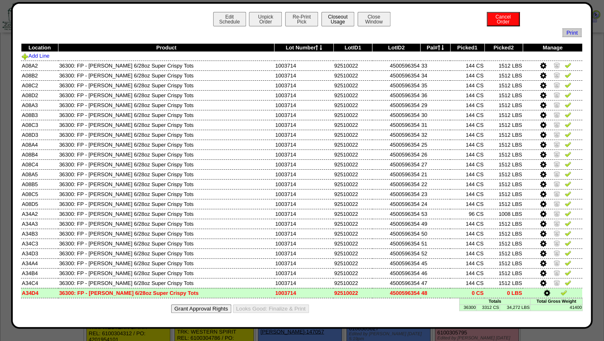
click at [333, 16] on button "Closeout Usage" at bounding box center [337, 19] width 33 height 14
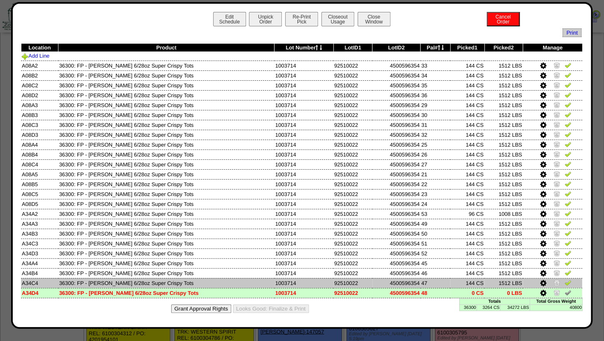
click at [553, 282] on img at bounding box center [556, 282] width 7 height 7
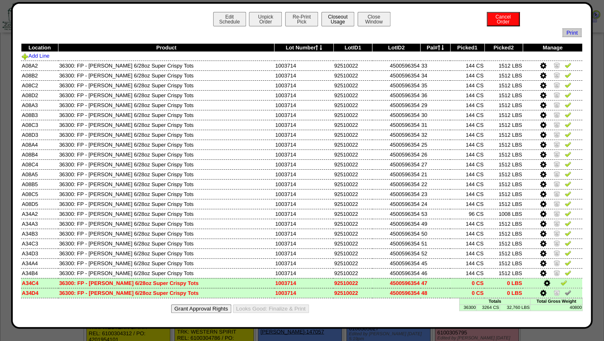
click at [339, 21] on button "Closeout Usage" at bounding box center [337, 19] width 33 height 14
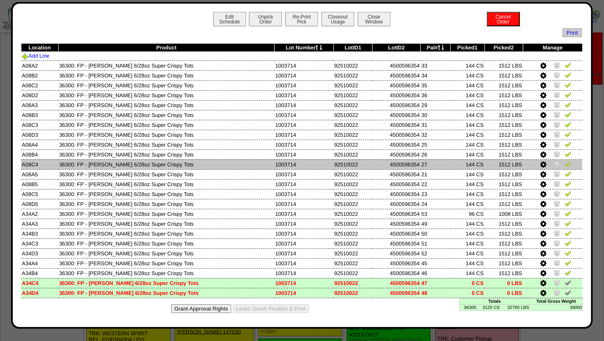
scroll to position [666, 0]
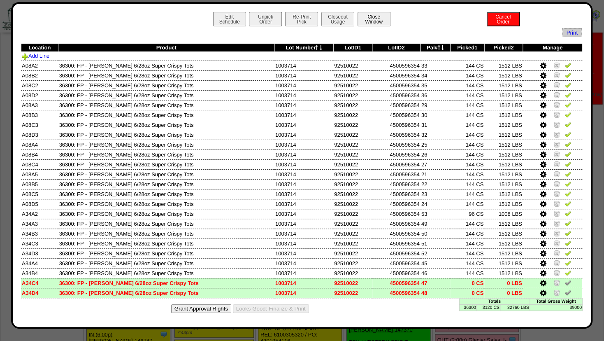
click at [365, 17] on button "Close Window" at bounding box center [374, 19] width 33 height 14
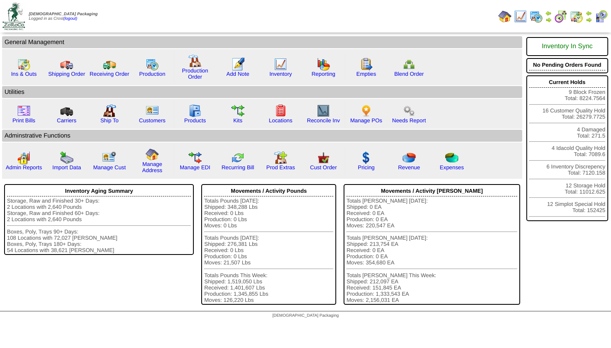
click at [547, 19] on img at bounding box center [548, 19] width 7 height 7
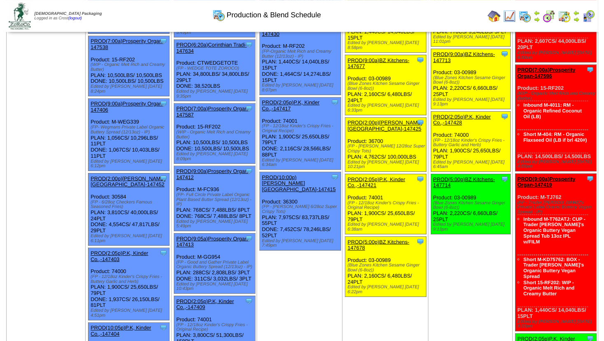
scroll to position [355, 0]
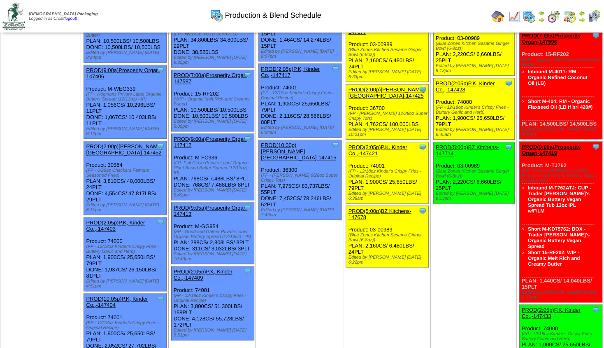
click at [379, 208] on link "PROD(5:00p)BZ Kitchens-147678" at bounding box center [379, 214] width 63 height 12
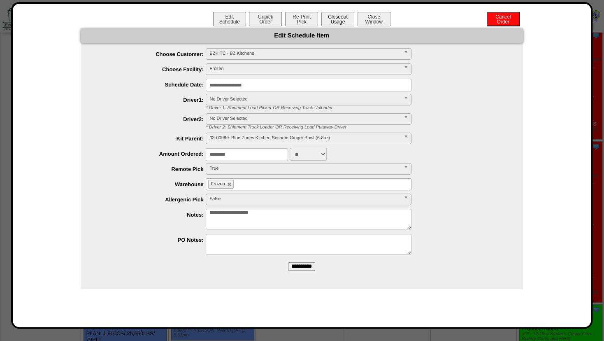
click at [338, 19] on button "Closeout Usage" at bounding box center [337, 19] width 33 height 14
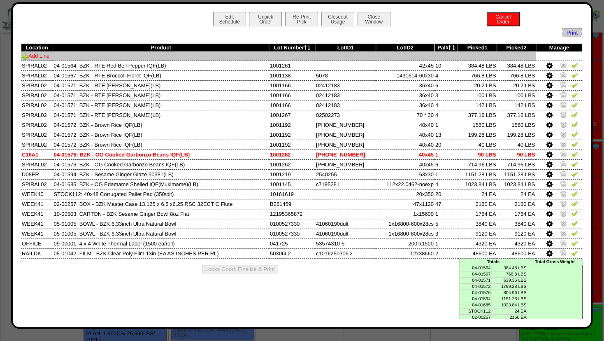
click at [43, 59] on link "Add Line" at bounding box center [36, 56] width 28 height 6
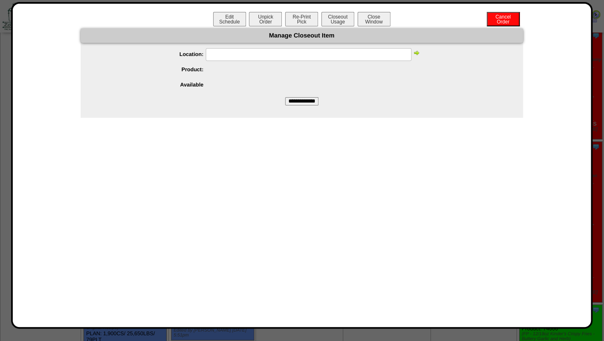
click at [218, 56] on input "text" at bounding box center [309, 54] width 206 height 13
type input "*****"
click at [285, 97] on input "**********" at bounding box center [301, 101] width 33 height 8
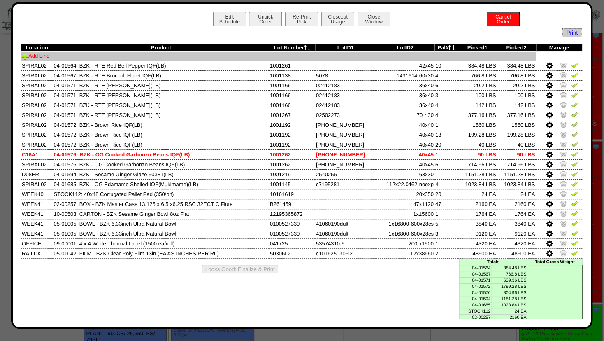
click at [42, 58] on link "Add Line" at bounding box center [36, 56] width 28 height 6
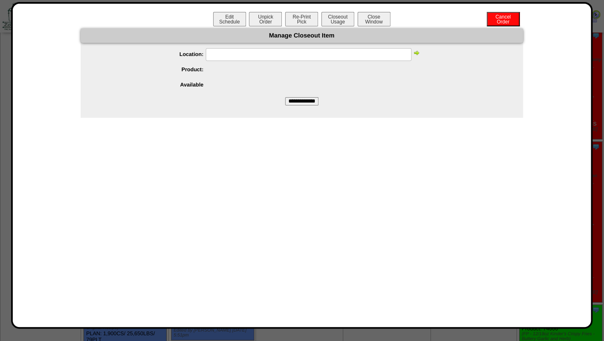
click at [213, 56] on input "text" at bounding box center [309, 54] width 206 height 13
type input "*****"
click at [418, 52] on img at bounding box center [416, 52] width 7 height 7
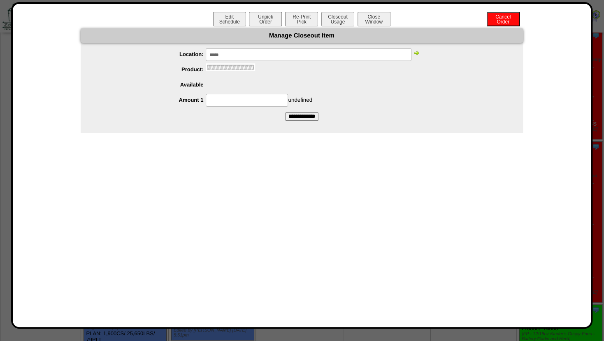
scroll to position [0, 0]
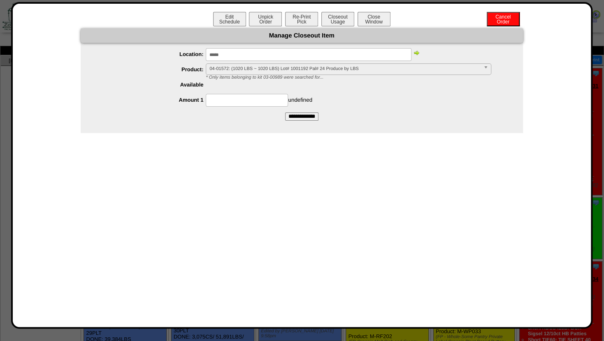
click at [418, 52] on img at bounding box center [416, 52] width 7 height 7
click at [236, 68] on span "04-01572: (1020 LBS ~ 1020 LBS) Lot# 1001192 Pal# 24 Produce by LBS" at bounding box center [344, 69] width 270 height 10
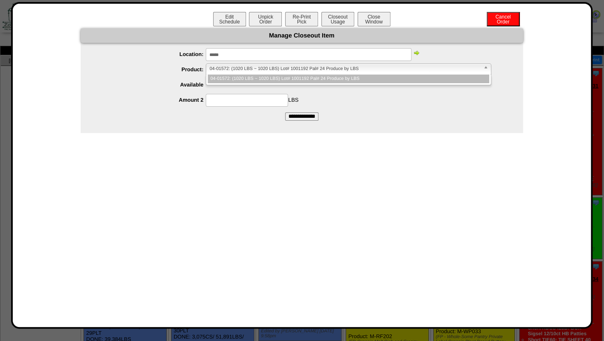
click at [236, 68] on span "04-01572: (1020 LBS ~ 1020 LBS) Lot# 1001192 Pal# 24 Produce by LBS" at bounding box center [344, 69] width 270 height 10
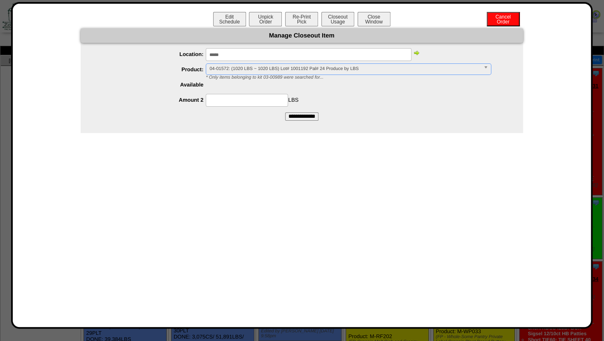
click at [234, 107] on form "**********" at bounding box center [302, 74] width 442 height 92
click at [233, 103] on input at bounding box center [247, 100] width 82 height 13
type input "***"
click at [296, 115] on input "**********" at bounding box center [301, 116] width 33 height 8
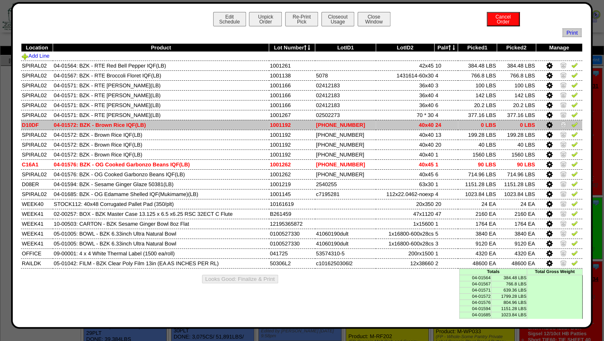
click at [546, 123] on icon at bounding box center [549, 124] width 6 height 7
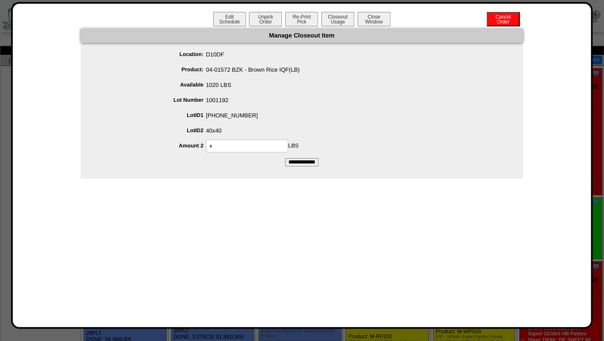
drag, startPoint x: 167, startPoint y: 143, endPoint x: 156, endPoint y: 144, distance: 11.2
click at [206, 144] on input "*" at bounding box center [247, 145] width 82 height 13
type input "***"
click at [286, 108] on ul "Location: D10DF Product: 04-01572 BZK - Brown Rice IQF(LB) Available 1020 LBS L…" at bounding box center [302, 100] width 442 height 104
click at [301, 162] on input "**********" at bounding box center [301, 162] width 33 height 8
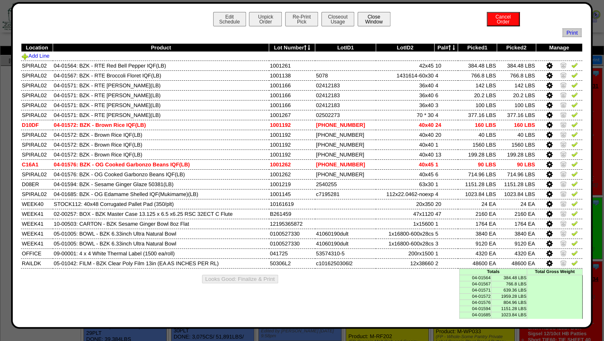
click at [370, 20] on button "Close Window" at bounding box center [374, 19] width 33 height 14
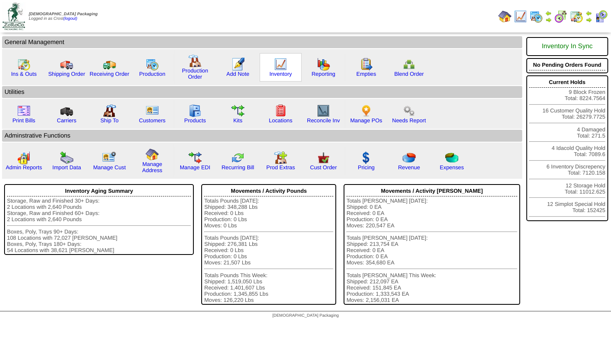
click at [283, 70] on img at bounding box center [280, 64] width 13 height 13
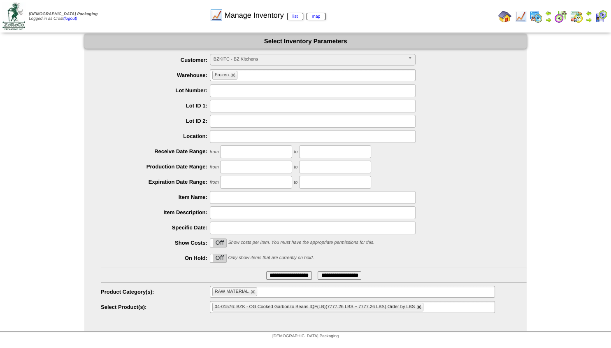
click at [420, 308] on link at bounding box center [419, 306] width 5 height 5
type input "**********"
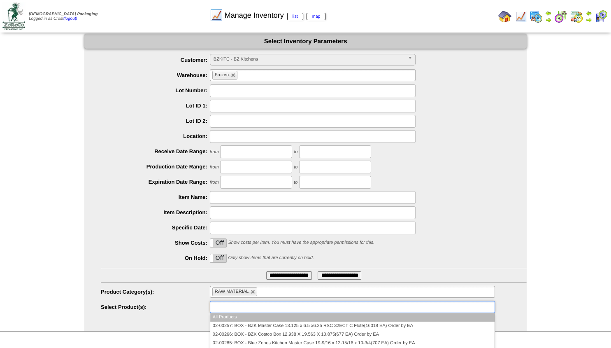
click at [259, 304] on input "text" at bounding box center [238, 307] width 53 height 10
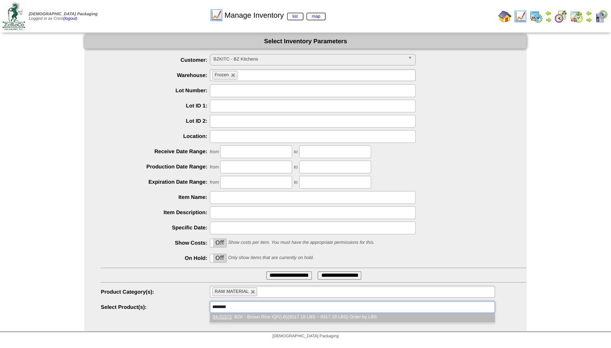
type input "********"
click at [262, 320] on li "04-01572 : BZK - Brown Rice IQF(LB)(9317.18 LBS ~ 9317.18 LBS) Order by LBS" at bounding box center [352, 317] width 284 height 9
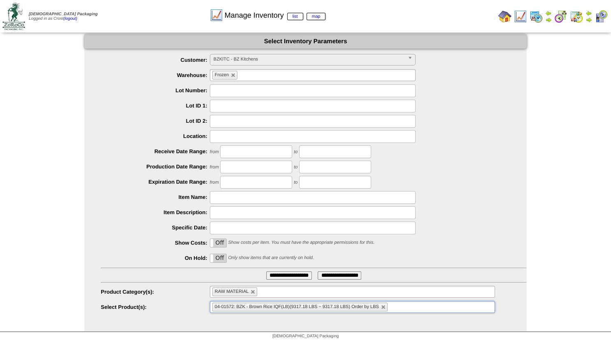
click at [291, 274] on input "**********" at bounding box center [289, 275] width 46 height 8
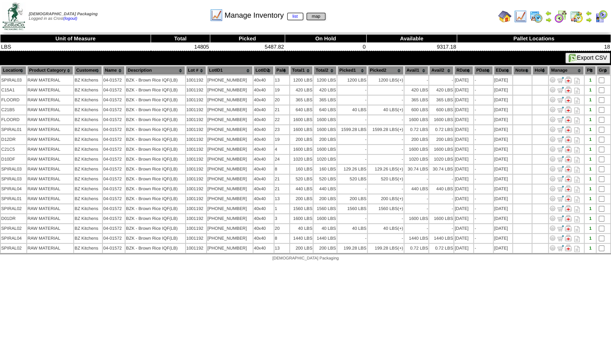
click at [316, 14] on link "map" at bounding box center [315, 16] width 19 height 7
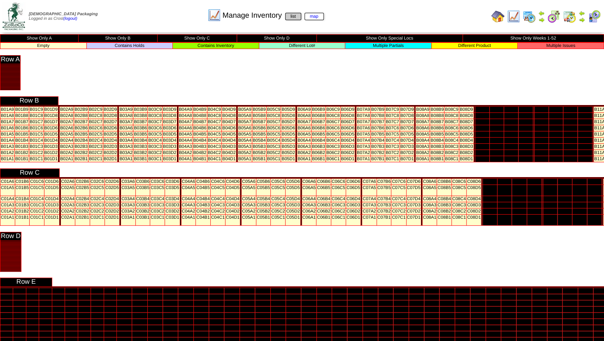
click at [290, 17] on link "list" at bounding box center [293, 16] width 16 height 7
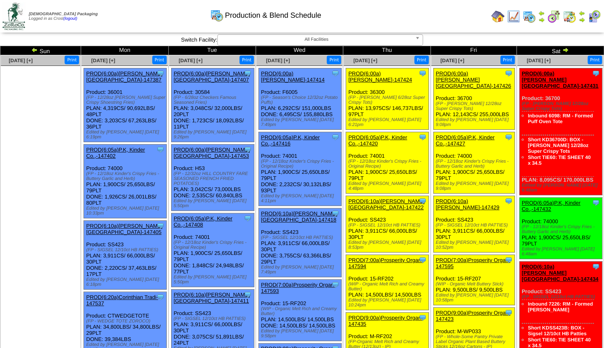
click at [581, 19] on img at bounding box center [581, 19] width 7 height 7
